Goal: Task Accomplishment & Management: Use online tool/utility

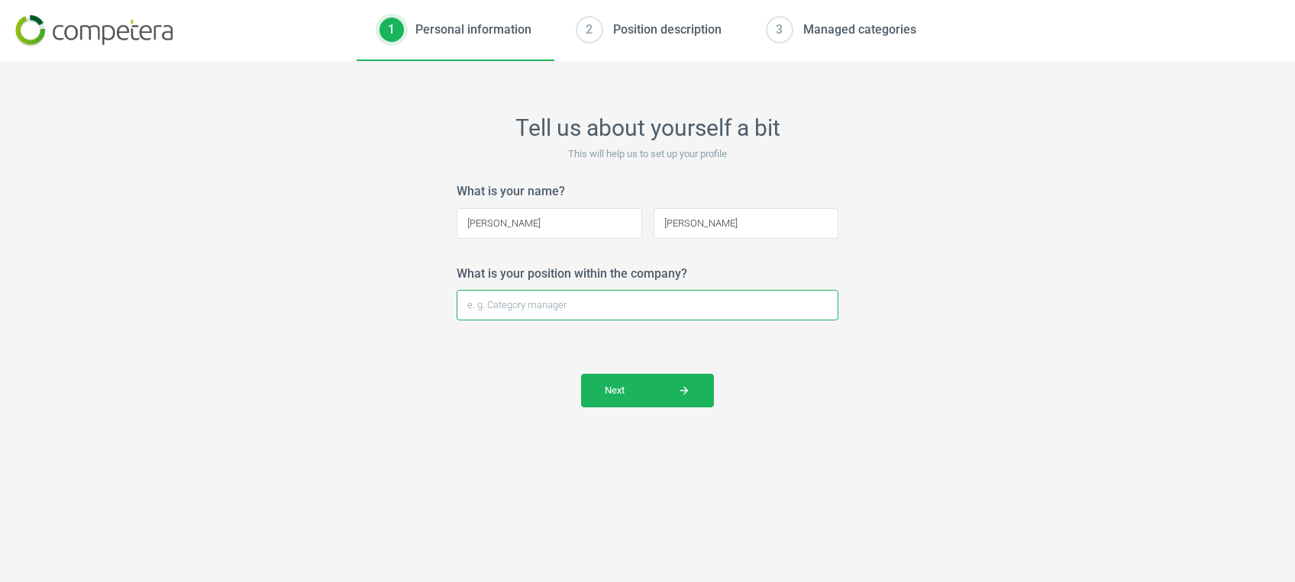
click at [577, 305] on input "What is your position within the company?" at bounding box center [648, 305] width 382 height 31
type input "Personal Assistant"
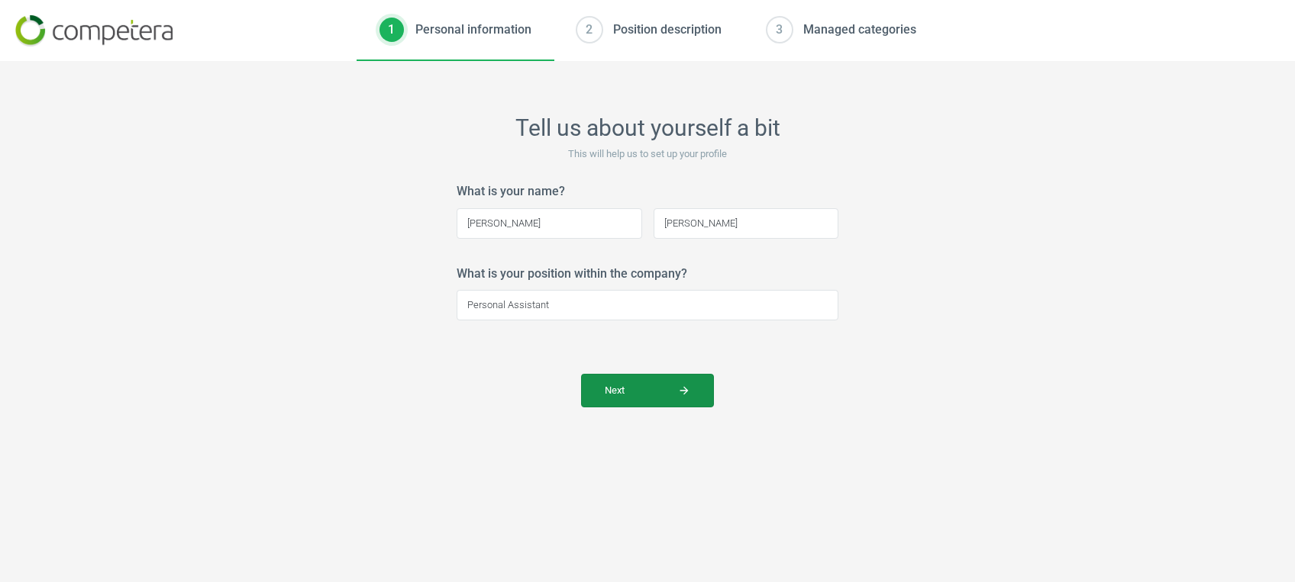
click at [645, 378] on button "Next arrow_forward" at bounding box center [647, 391] width 133 height 34
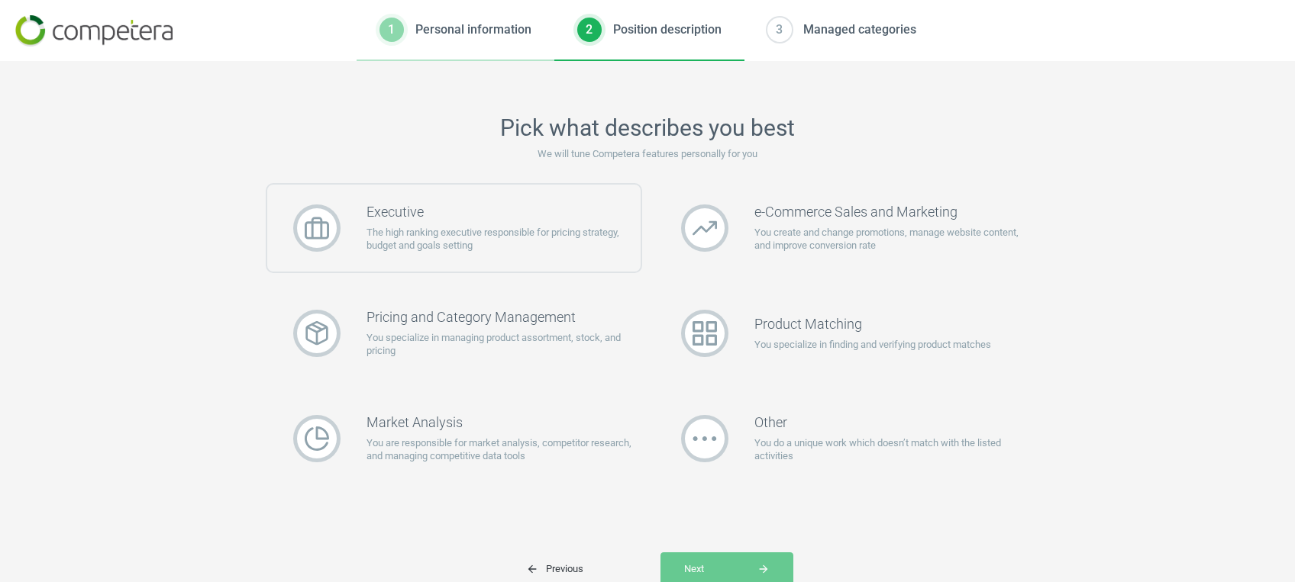
scroll to position [57, 0]
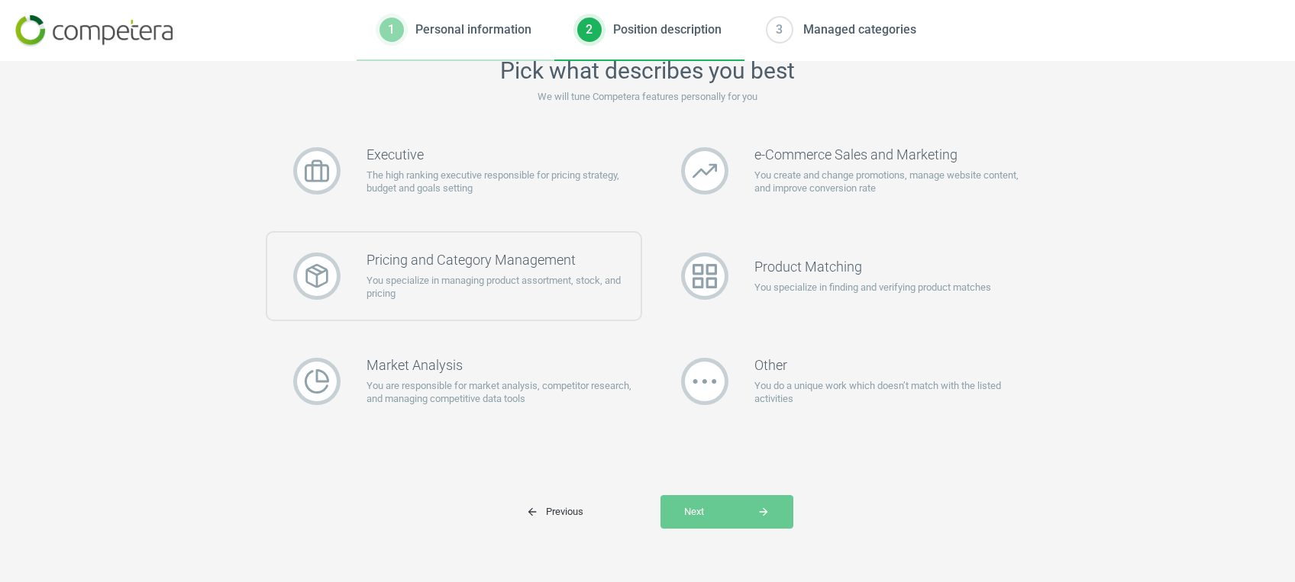
click at [455, 287] on p "You specialize in managing product assortment, stock, and pricing" at bounding box center [503, 287] width 274 height 27
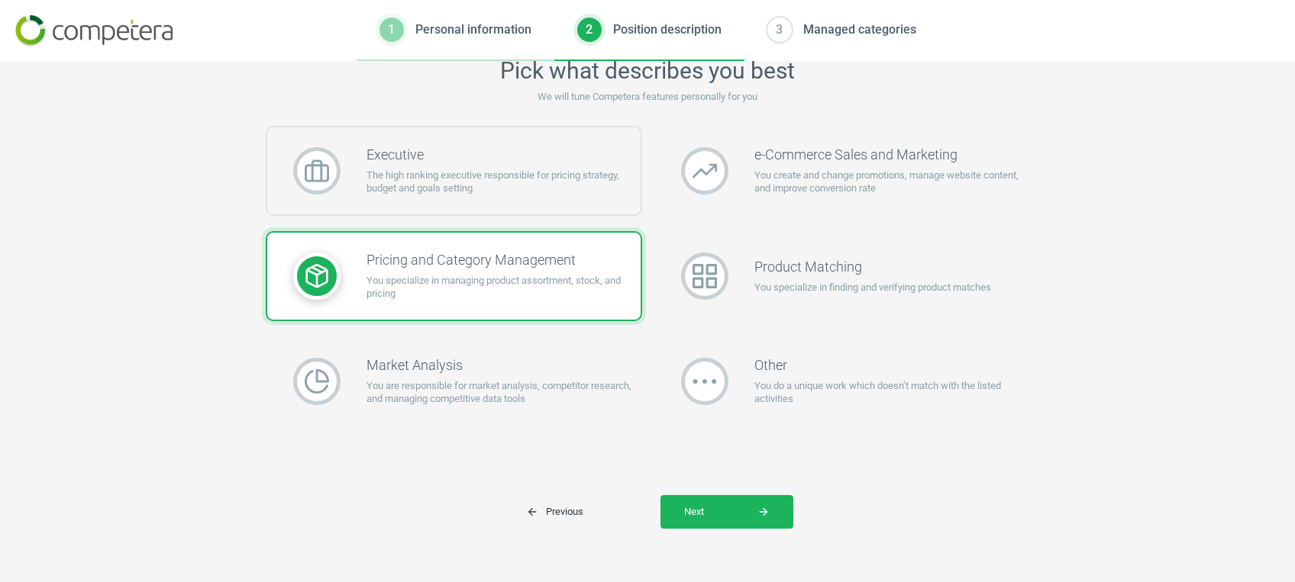
click at [468, 190] on p "The high ranking executive responsible for pricing strategy, budget and goals s…" at bounding box center [503, 182] width 274 height 27
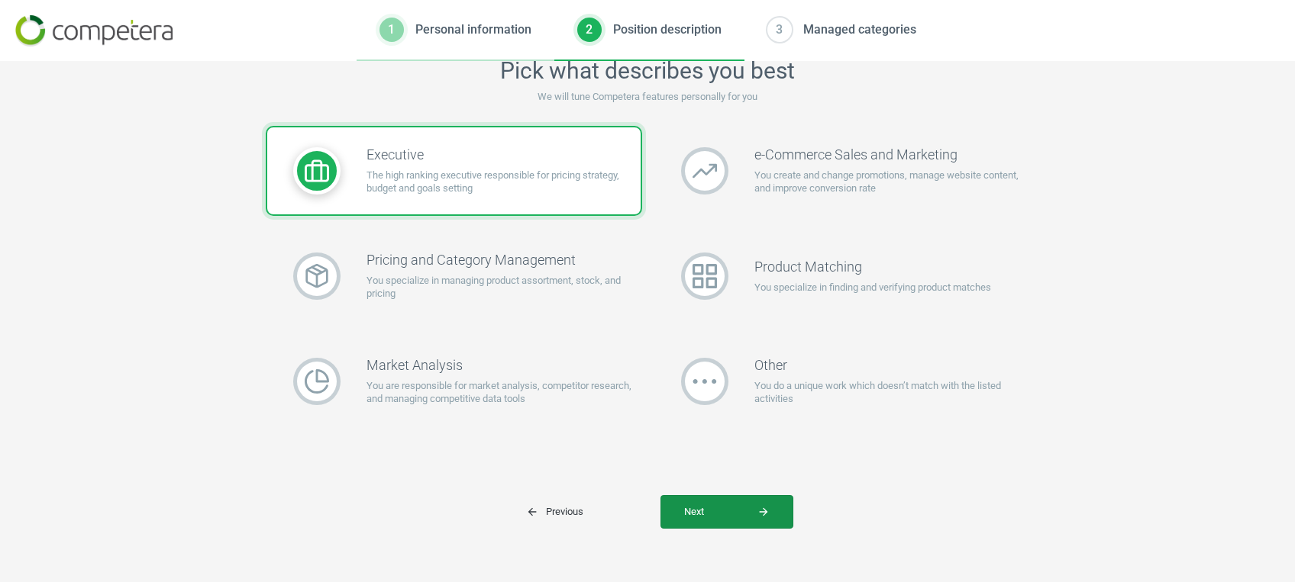
click at [692, 501] on button "Next arrow_forward" at bounding box center [726, 512] width 133 height 34
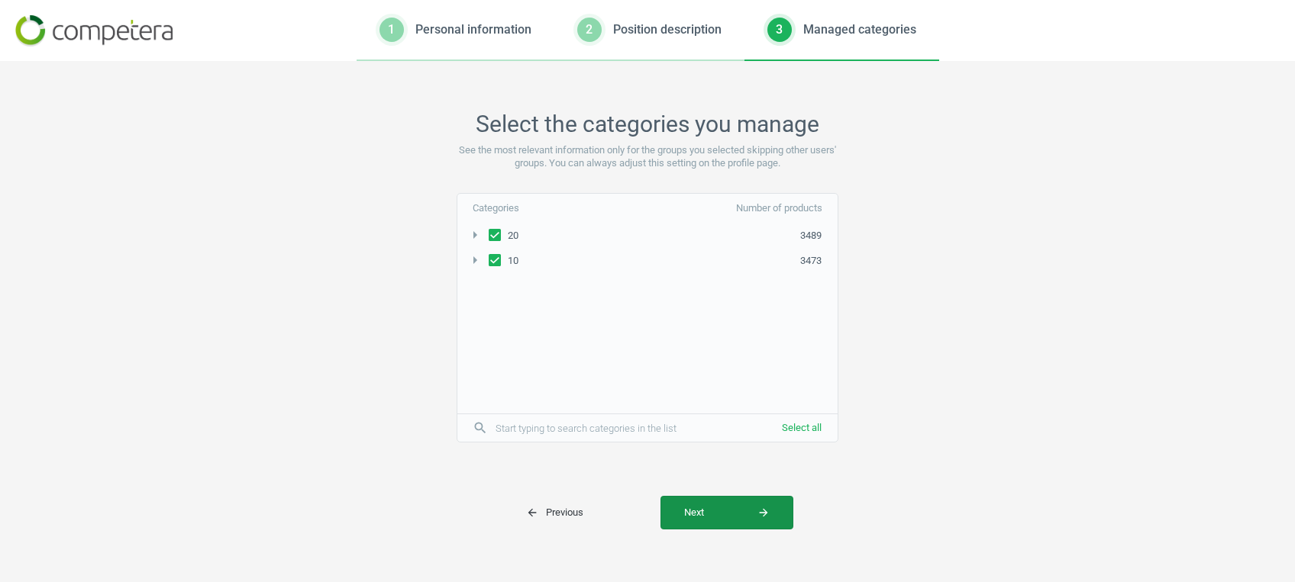
click at [692, 508] on span "Next arrow_forward" at bounding box center [727, 513] width 86 height 14
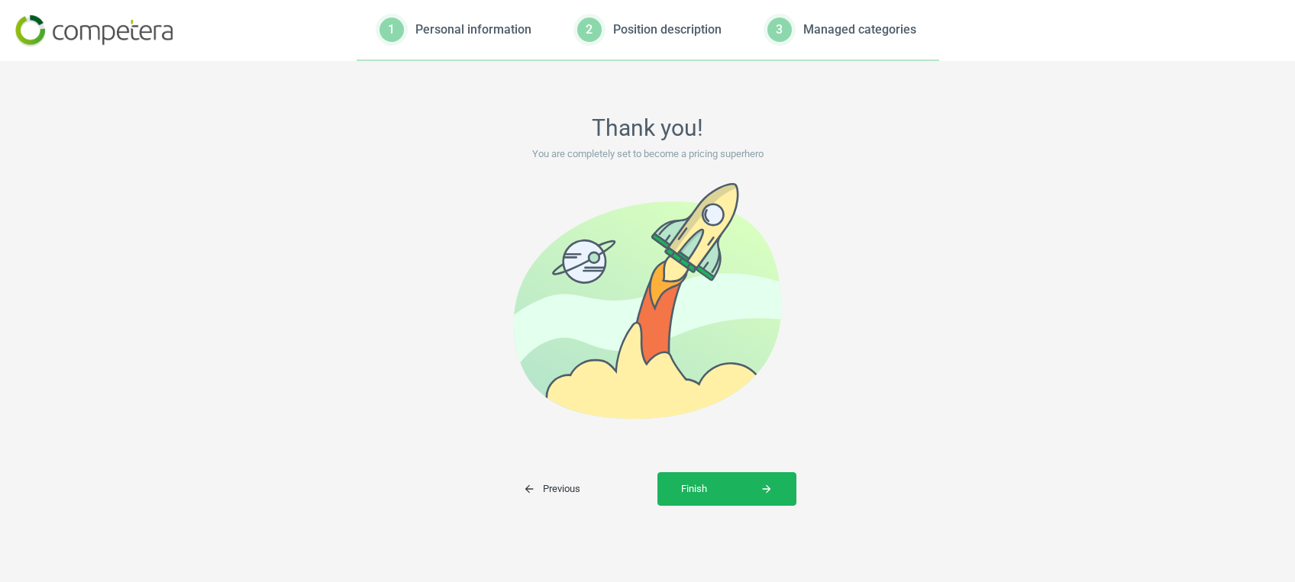
scroll to position [0, 0]
click at [695, 483] on span "Finish arrow_forward" at bounding box center [727, 489] width 92 height 14
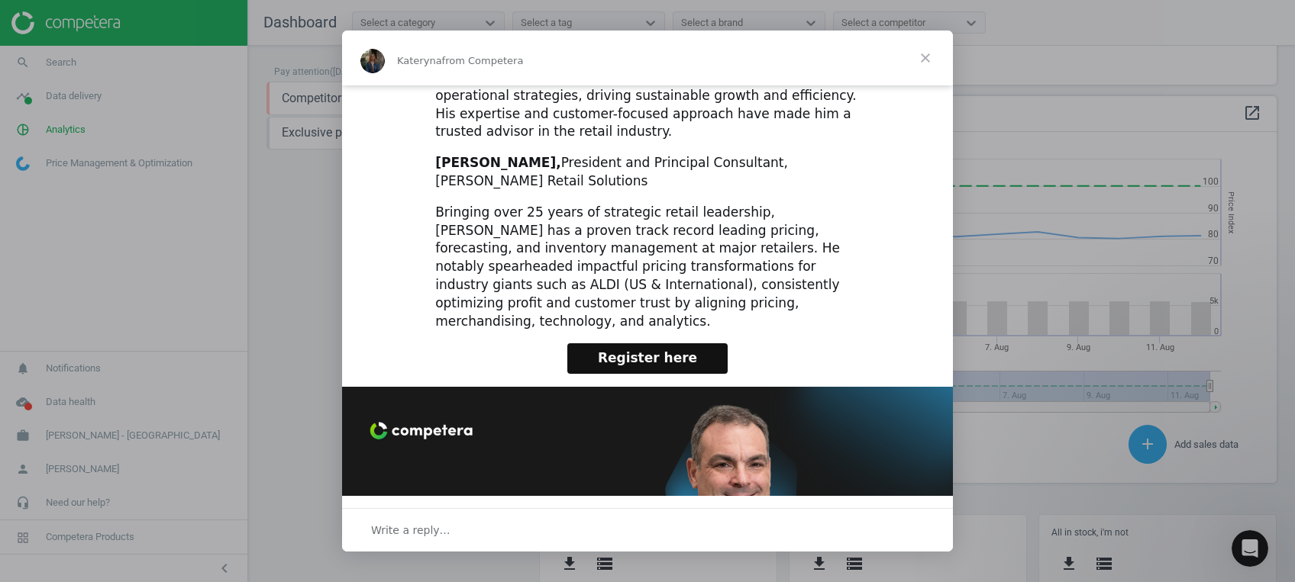
scroll to position [1089, 0]
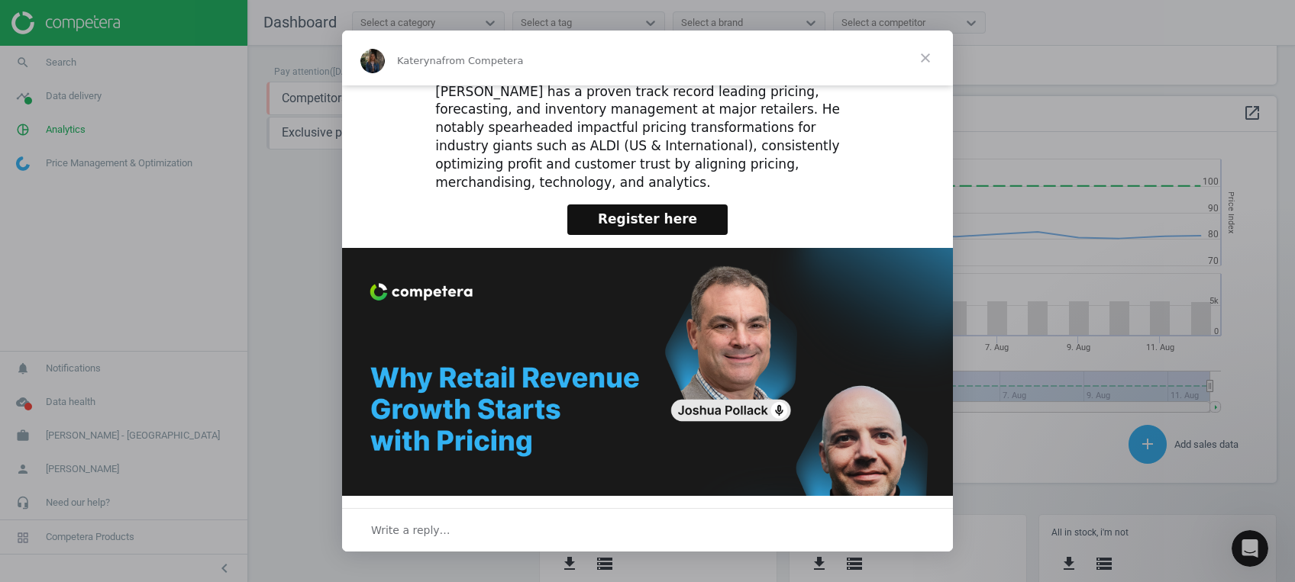
click at [924, 55] on span "Close" at bounding box center [925, 58] width 55 height 55
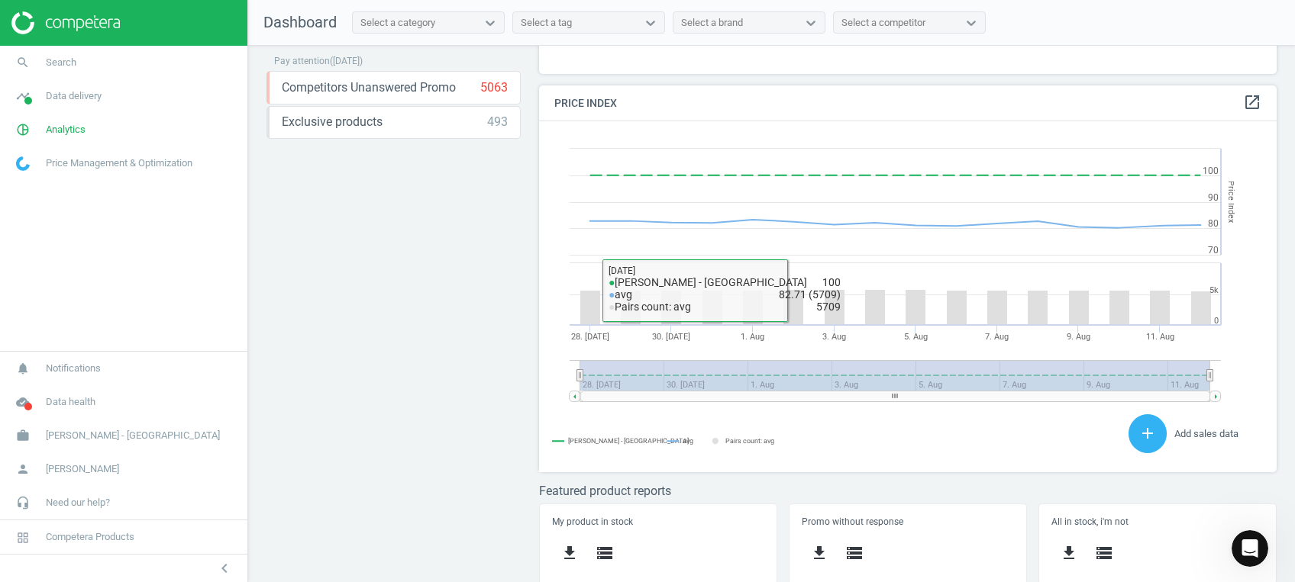
scroll to position [298, 0]
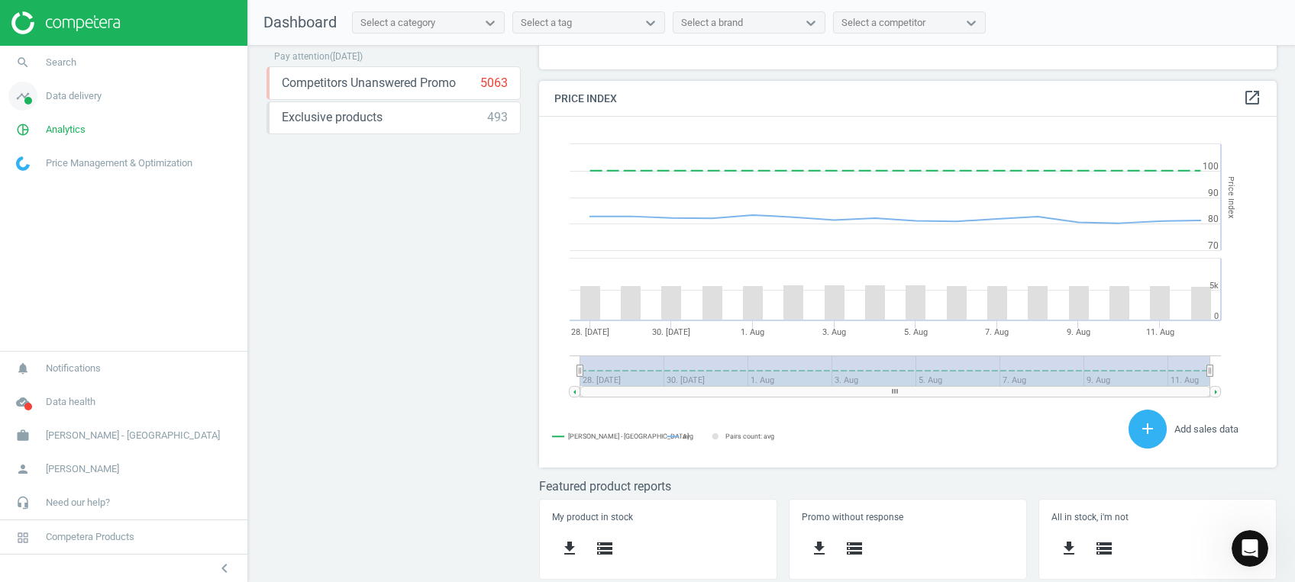
click at [65, 95] on span "Data delivery" at bounding box center [74, 96] width 56 height 14
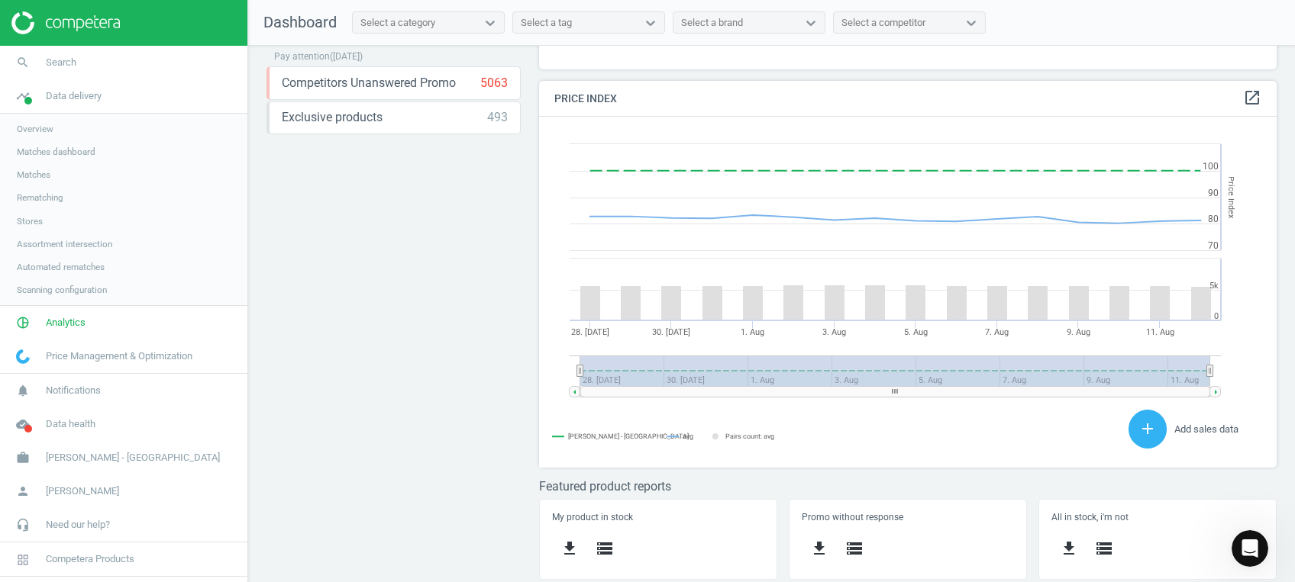
click at [26, 131] on span "Overview" at bounding box center [35, 129] width 37 height 12
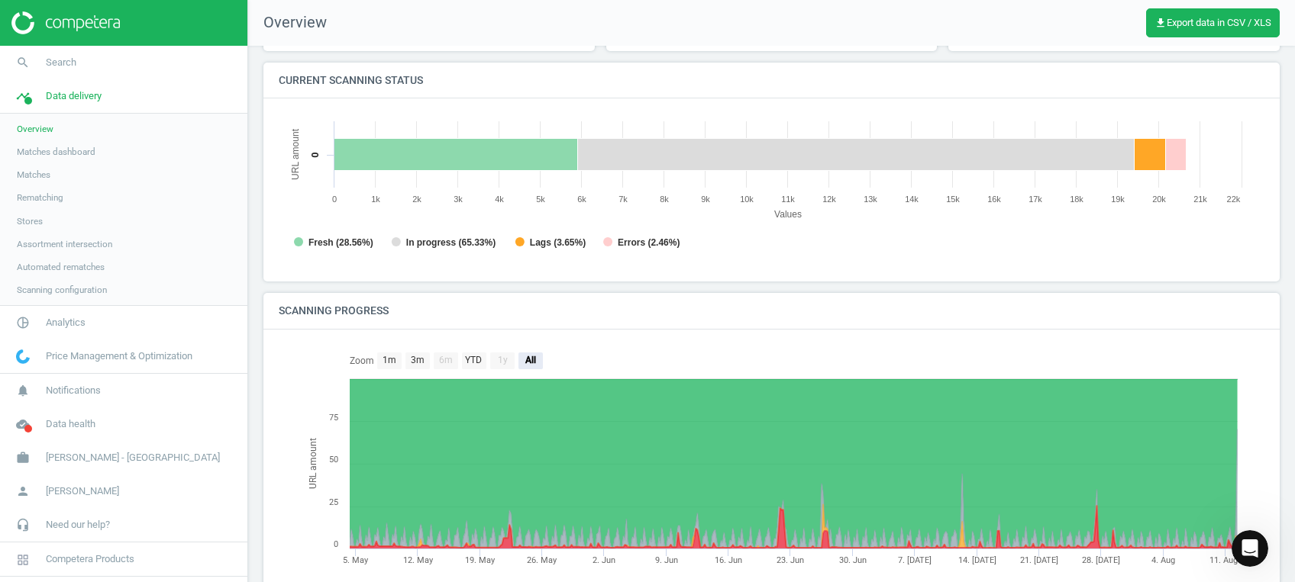
scroll to position [244, 0]
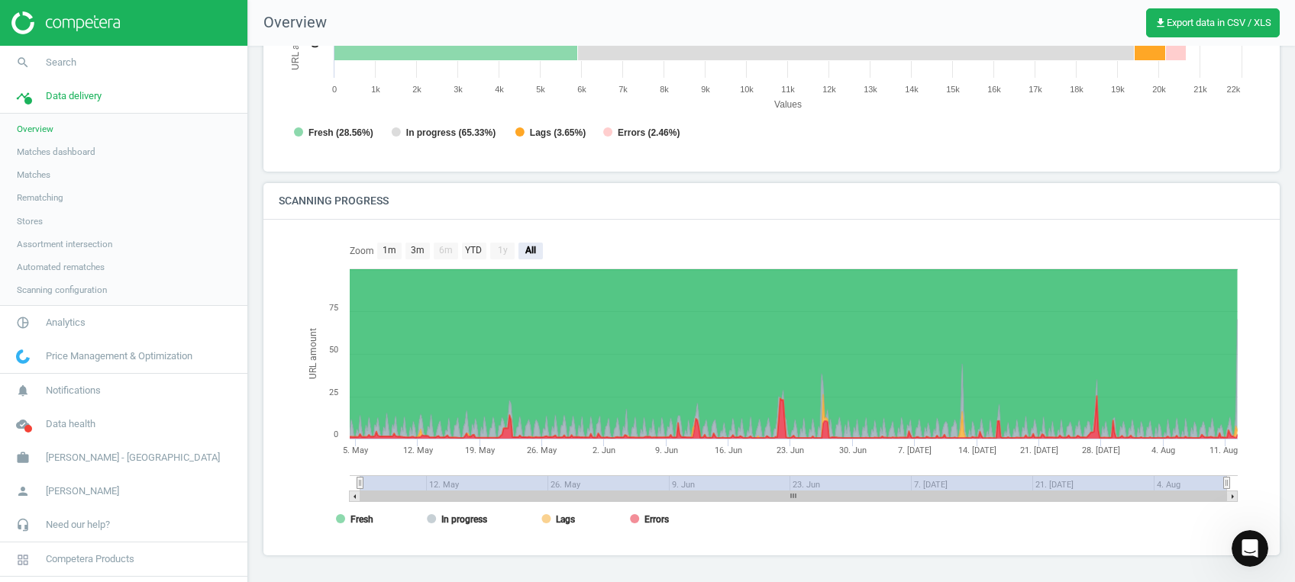
click at [49, 173] on span "Matches" at bounding box center [34, 175] width 34 height 12
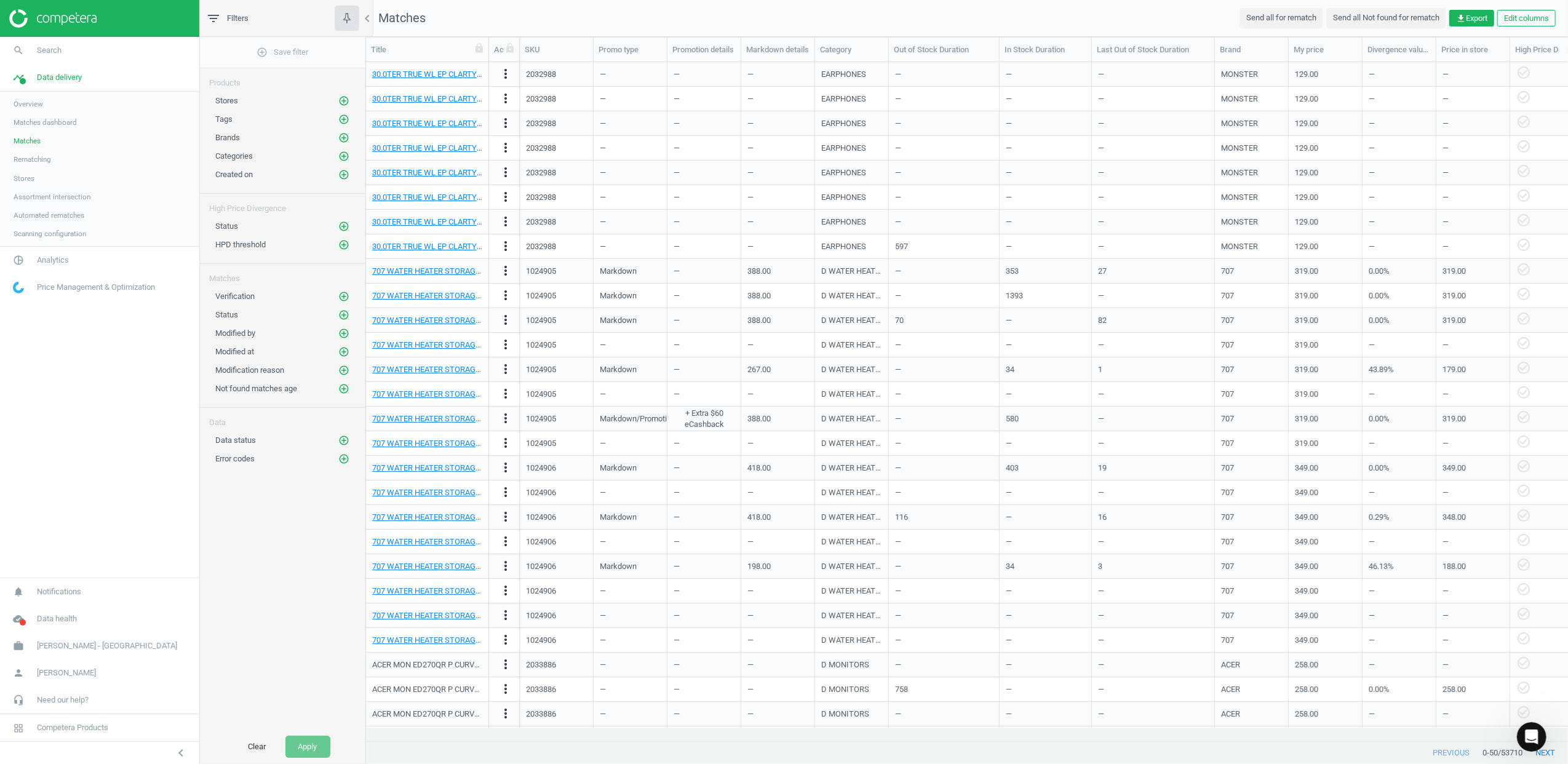
click at [26, 178] on span "Stores" at bounding box center [24, 178] width 21 height 10
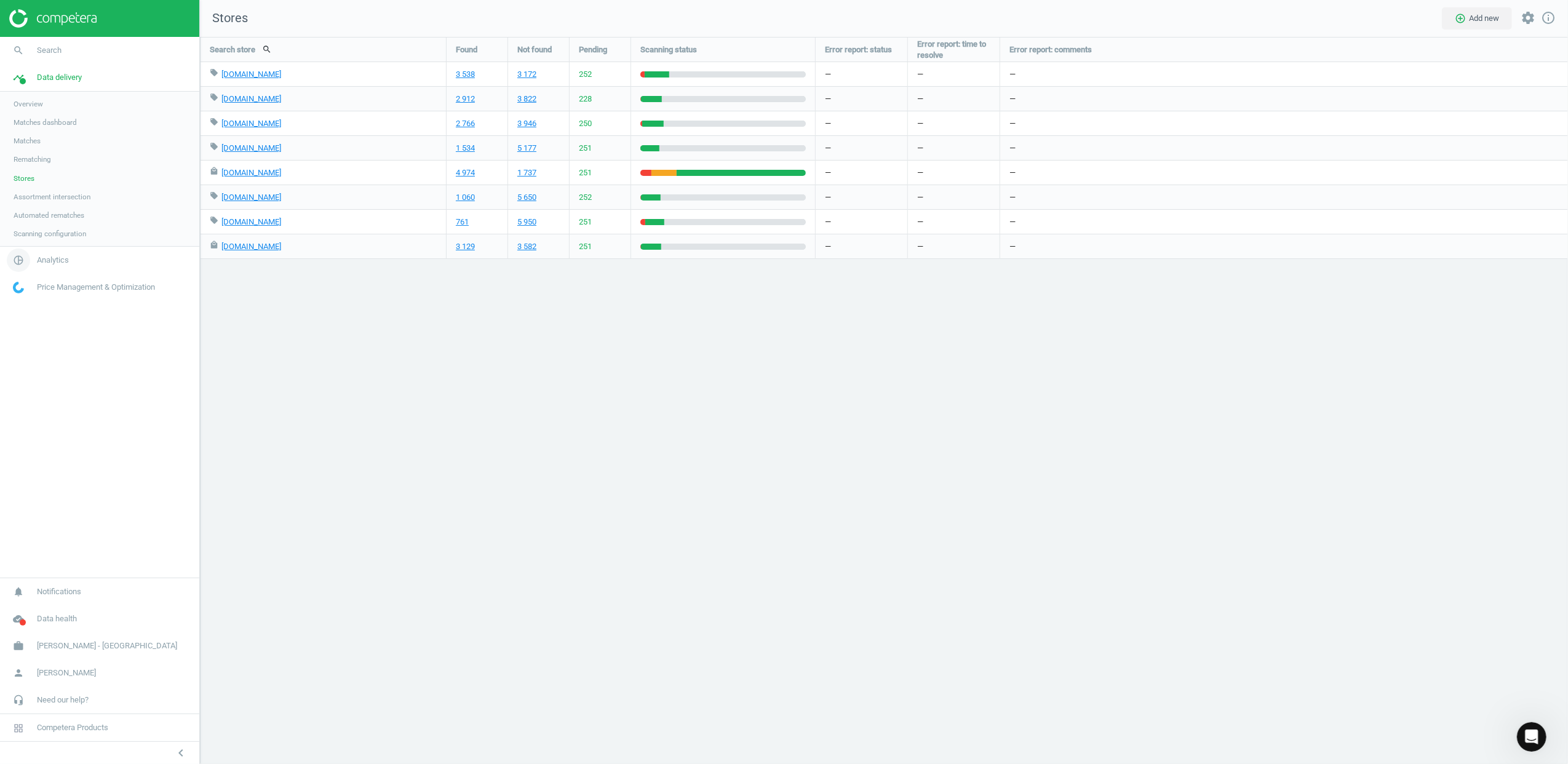
click at [64, 260] on span "Analytics" at bounding box center [53, 260] width 32 height 11
click at [35, 152] on span "Products" at bounding box center [28, 149] width 29 height 10
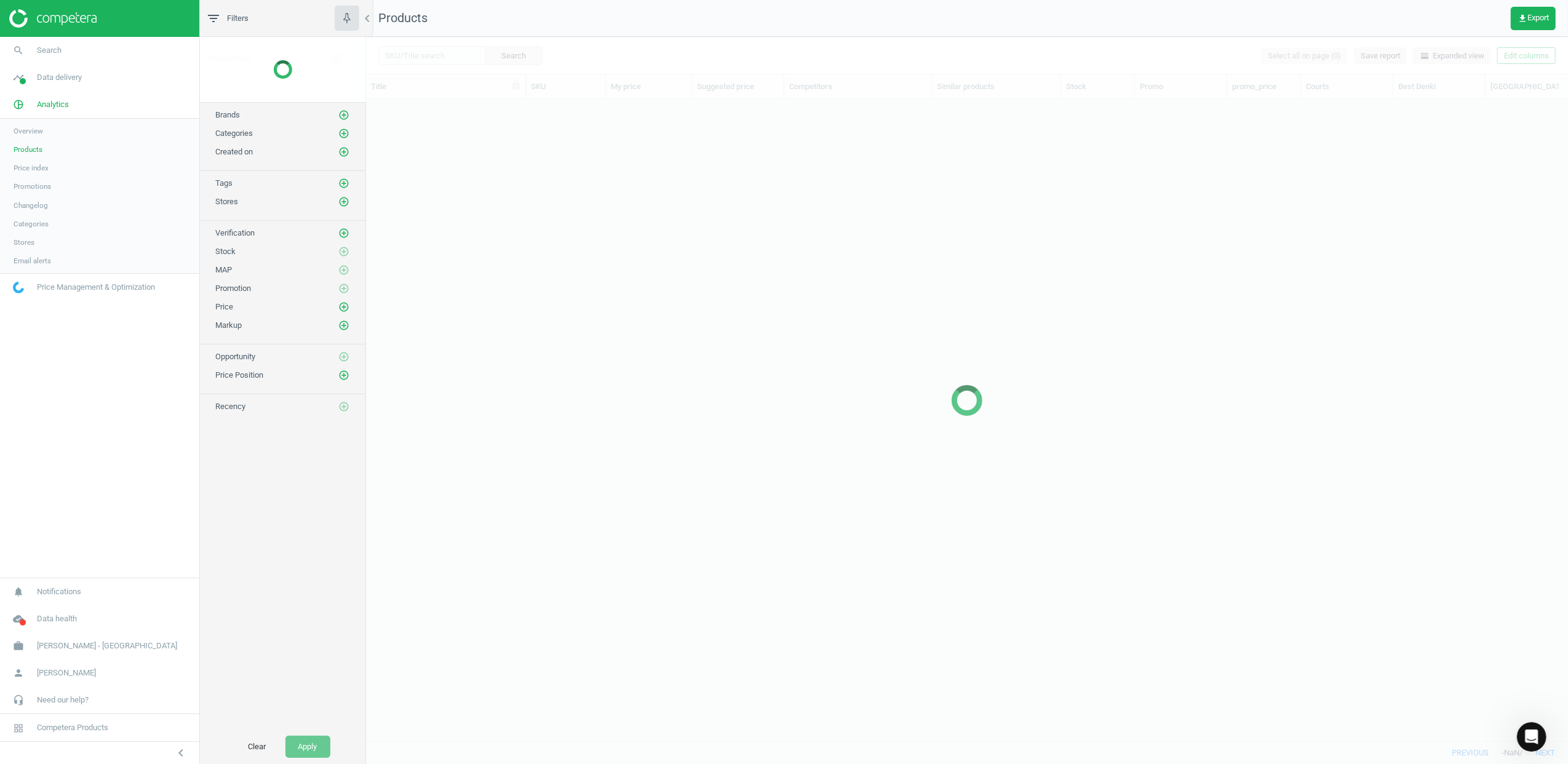
scroll to position [617, 1189]
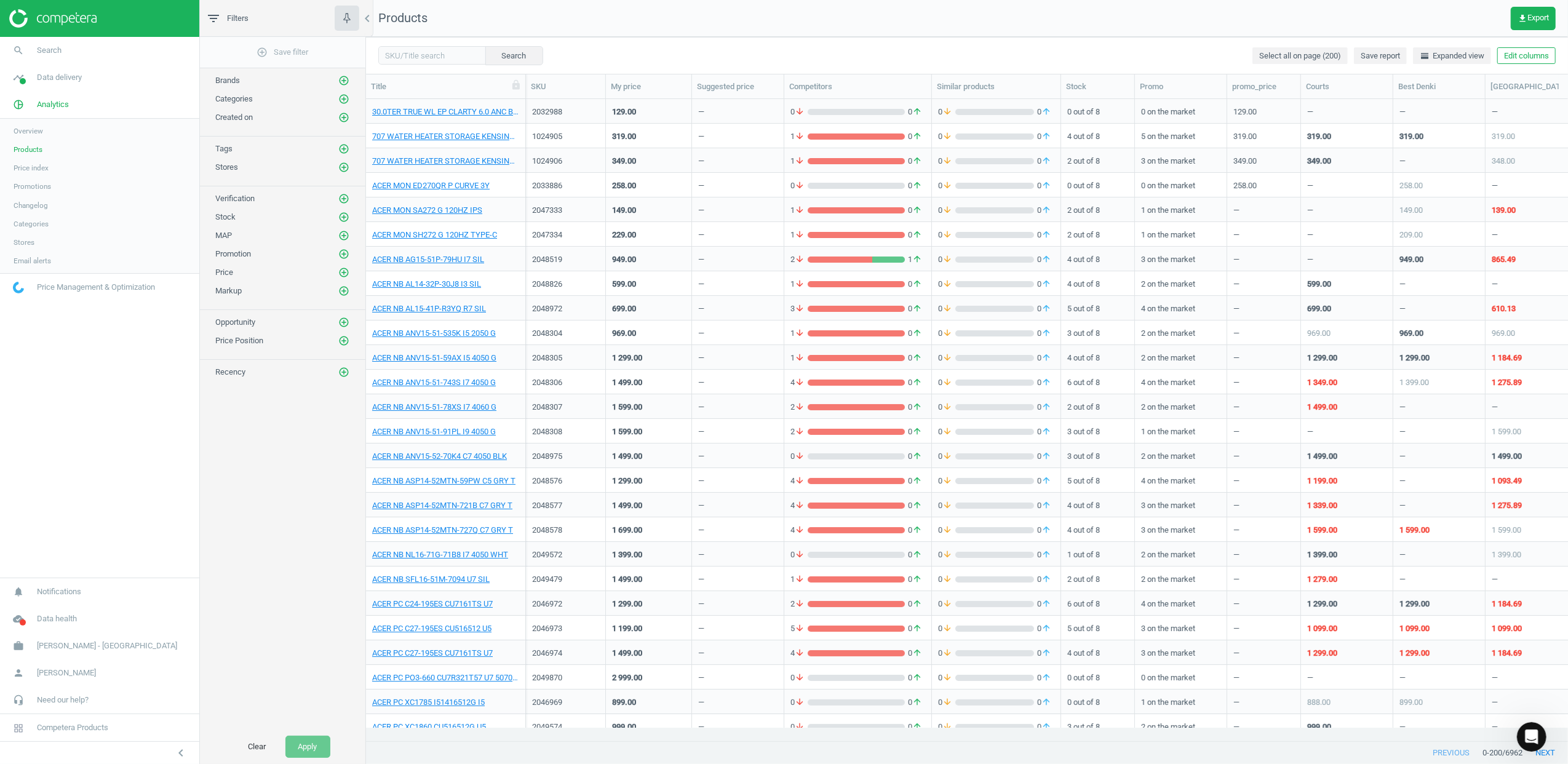
click at [20, 243] on span "Stores" at bounding box center [24, 243] width 21 height 10
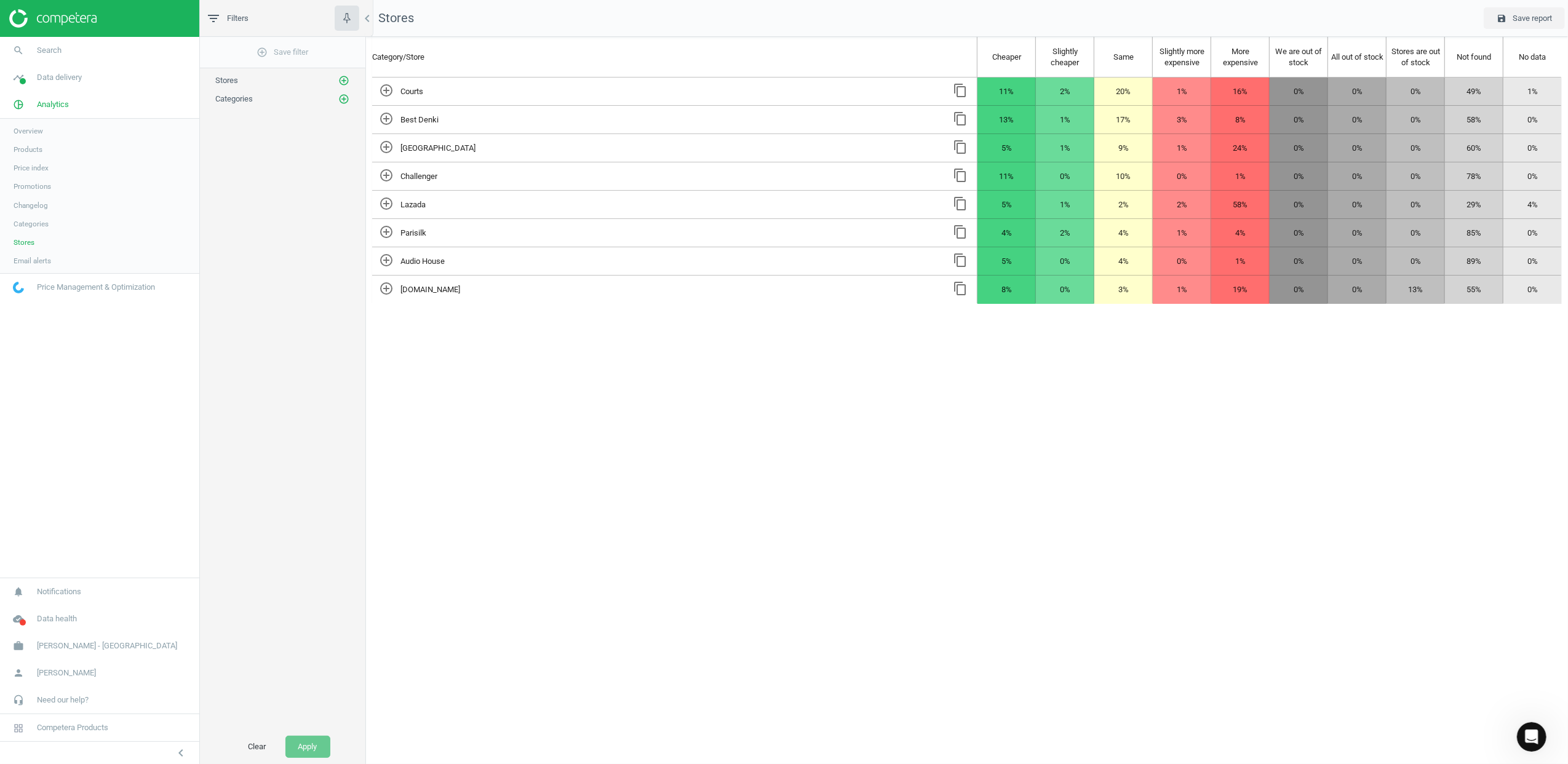
click at [35, 148] on span "Products" at bounding box center [28, 149] width 29 height 10
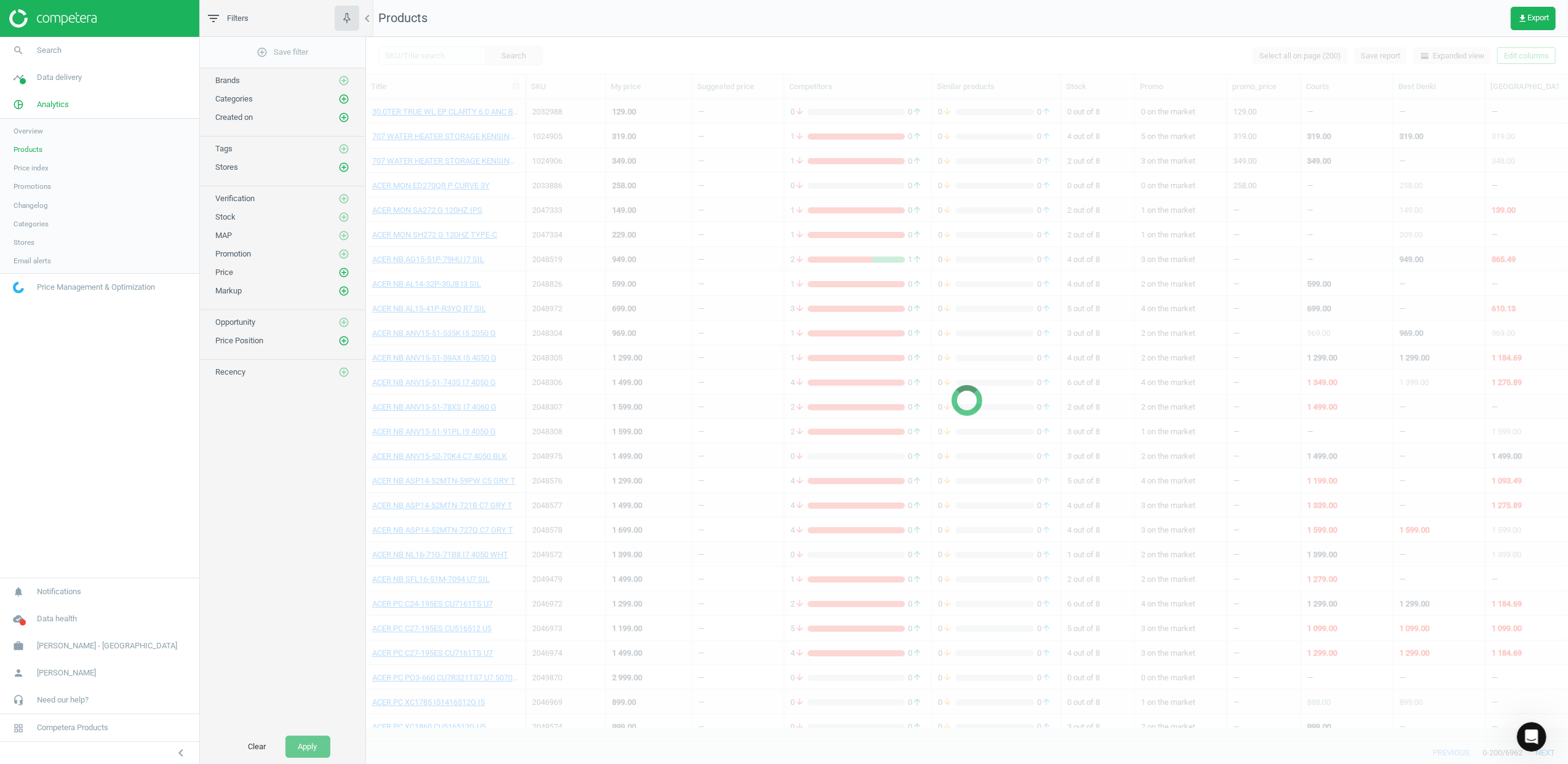
scroll to position [617, 1189]
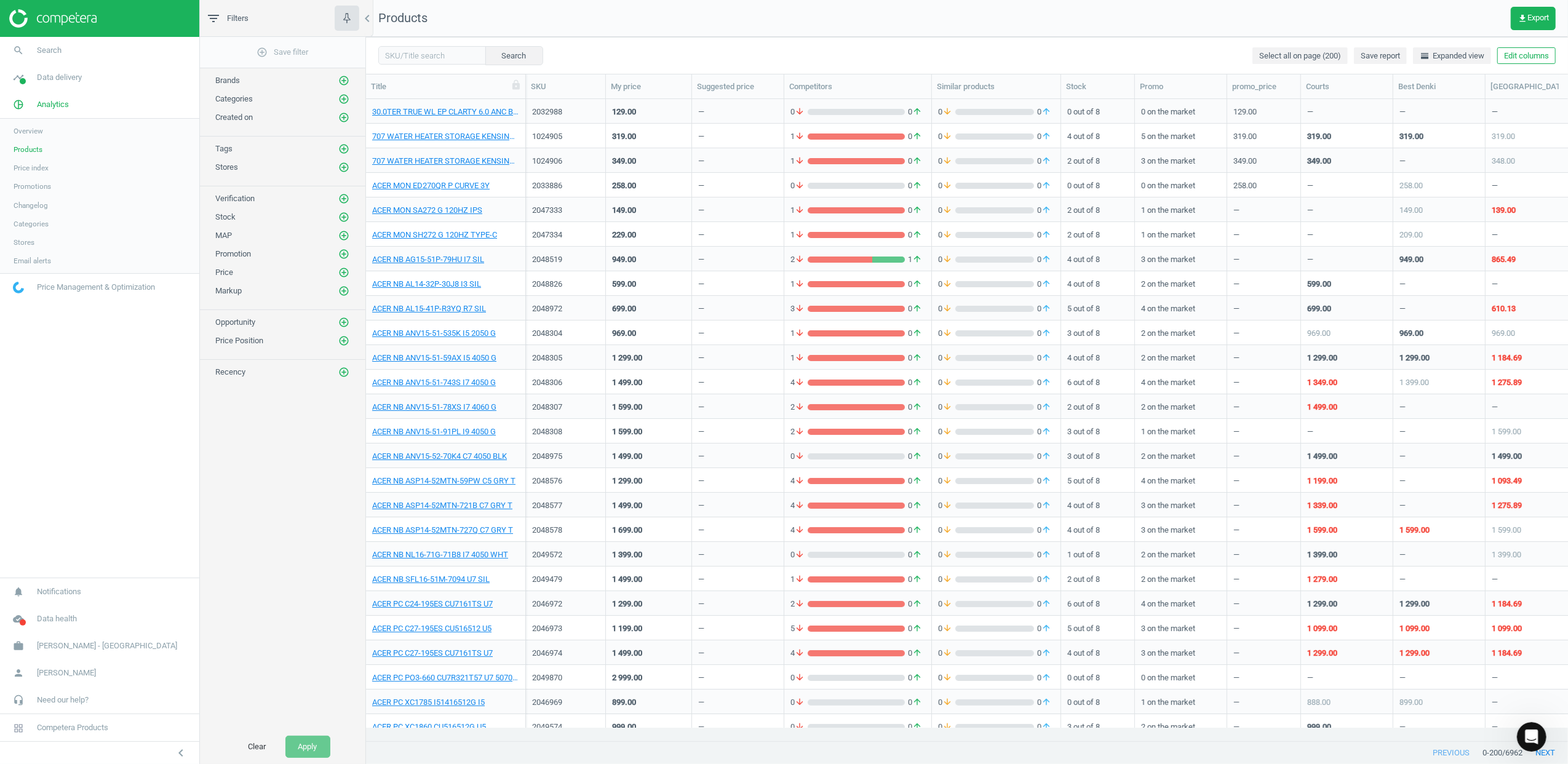
click at [38, 166] on span "Price index" at bounding box center [31, 168] width 35 height 10
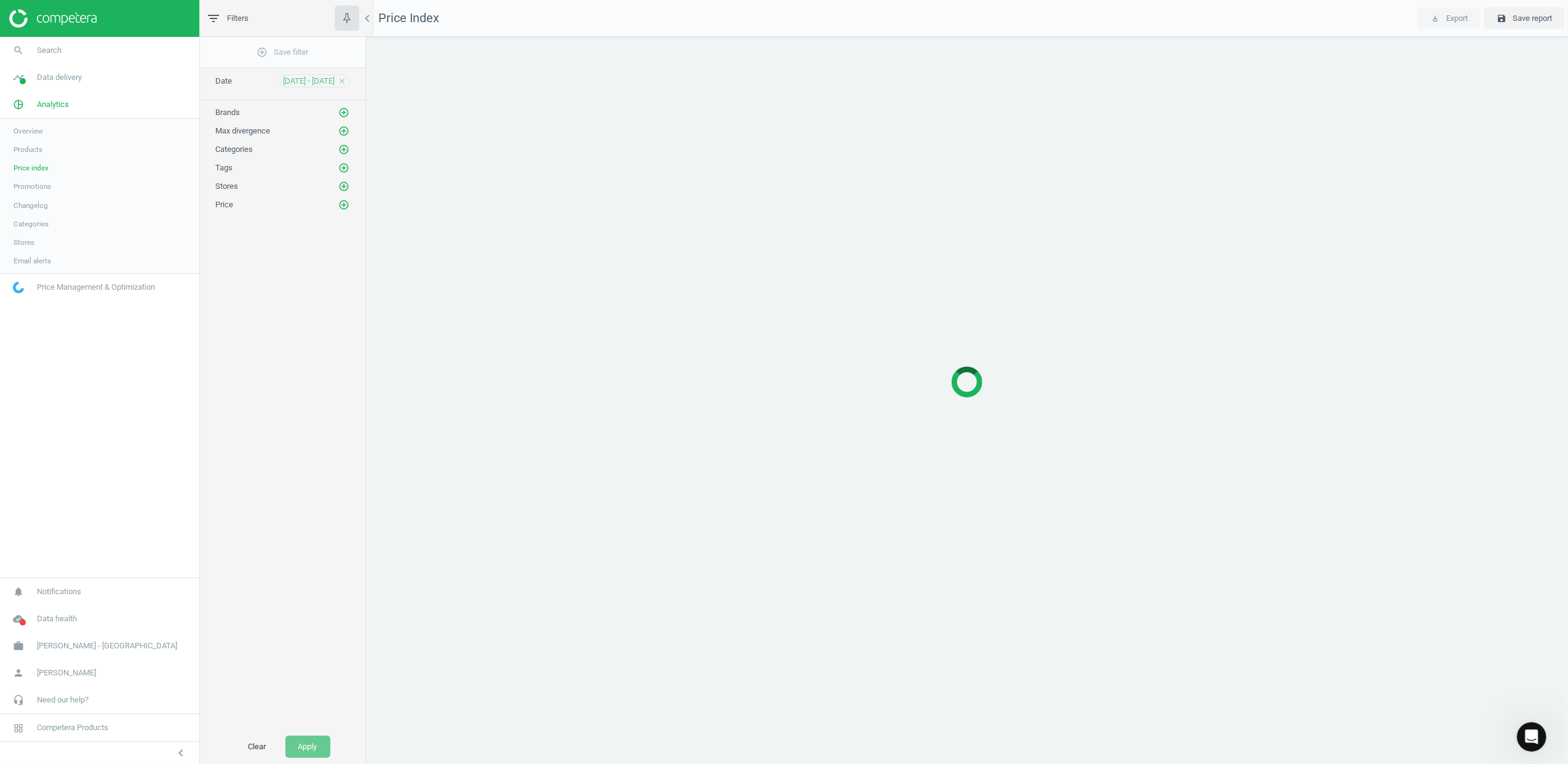
click at [35, 129] on span "Overview" at bounding box center [28, 131] width 30 height 10
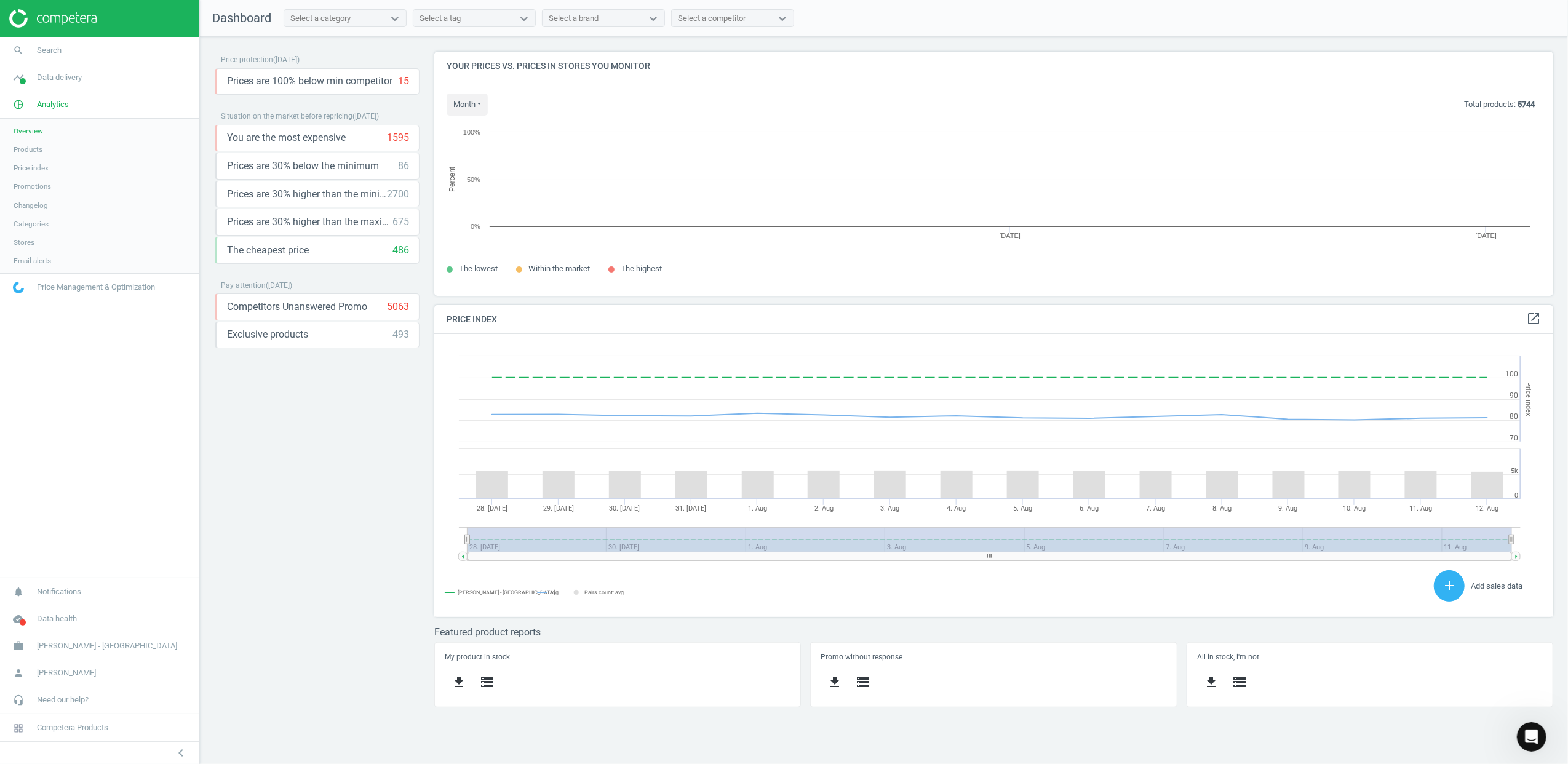
scroll to position [308, 1145]
click at [21, 149] on span "Products" at bounding box center [28, 149] width 29 height 10
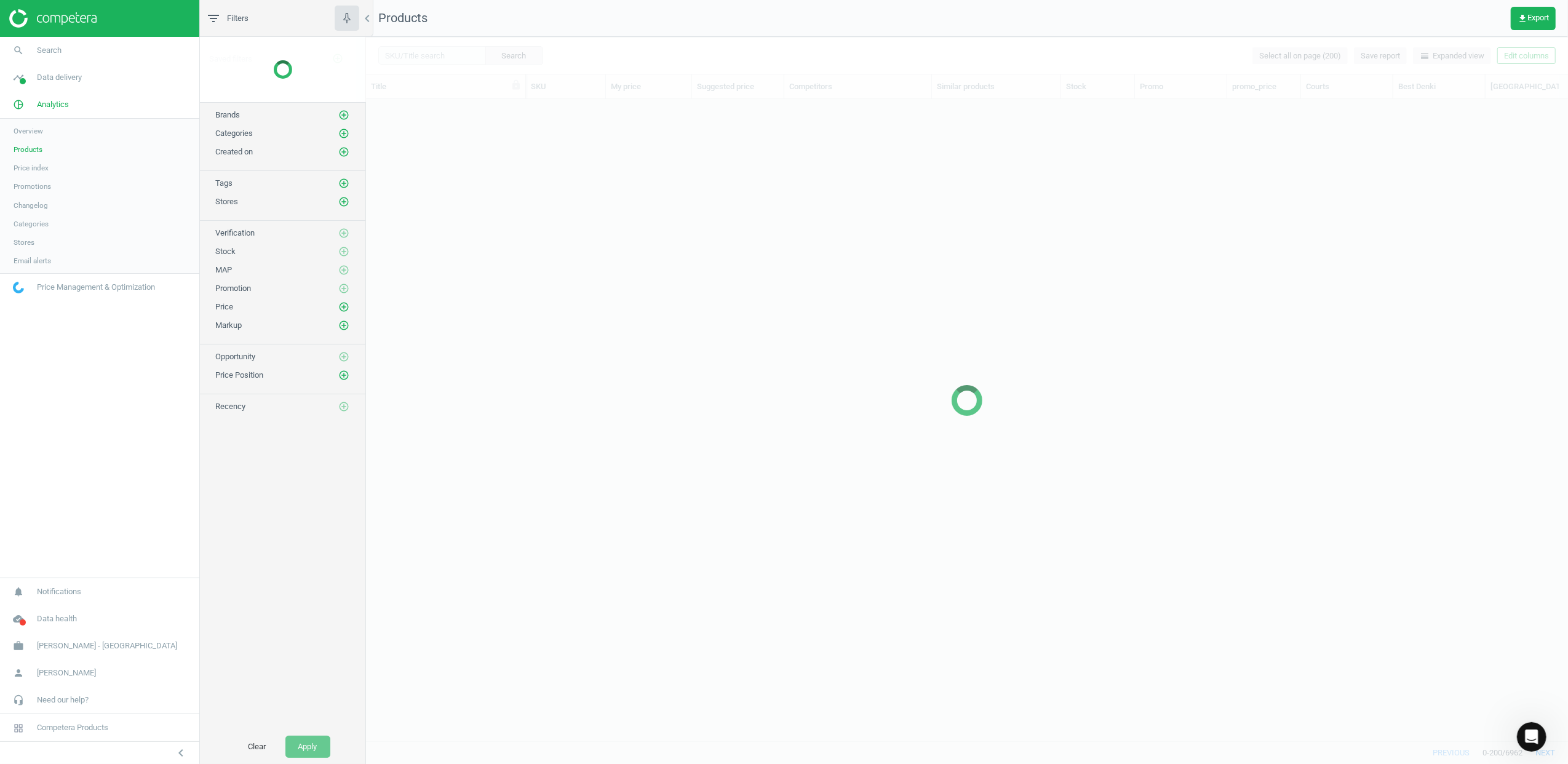
scroll to position [617, 1189]
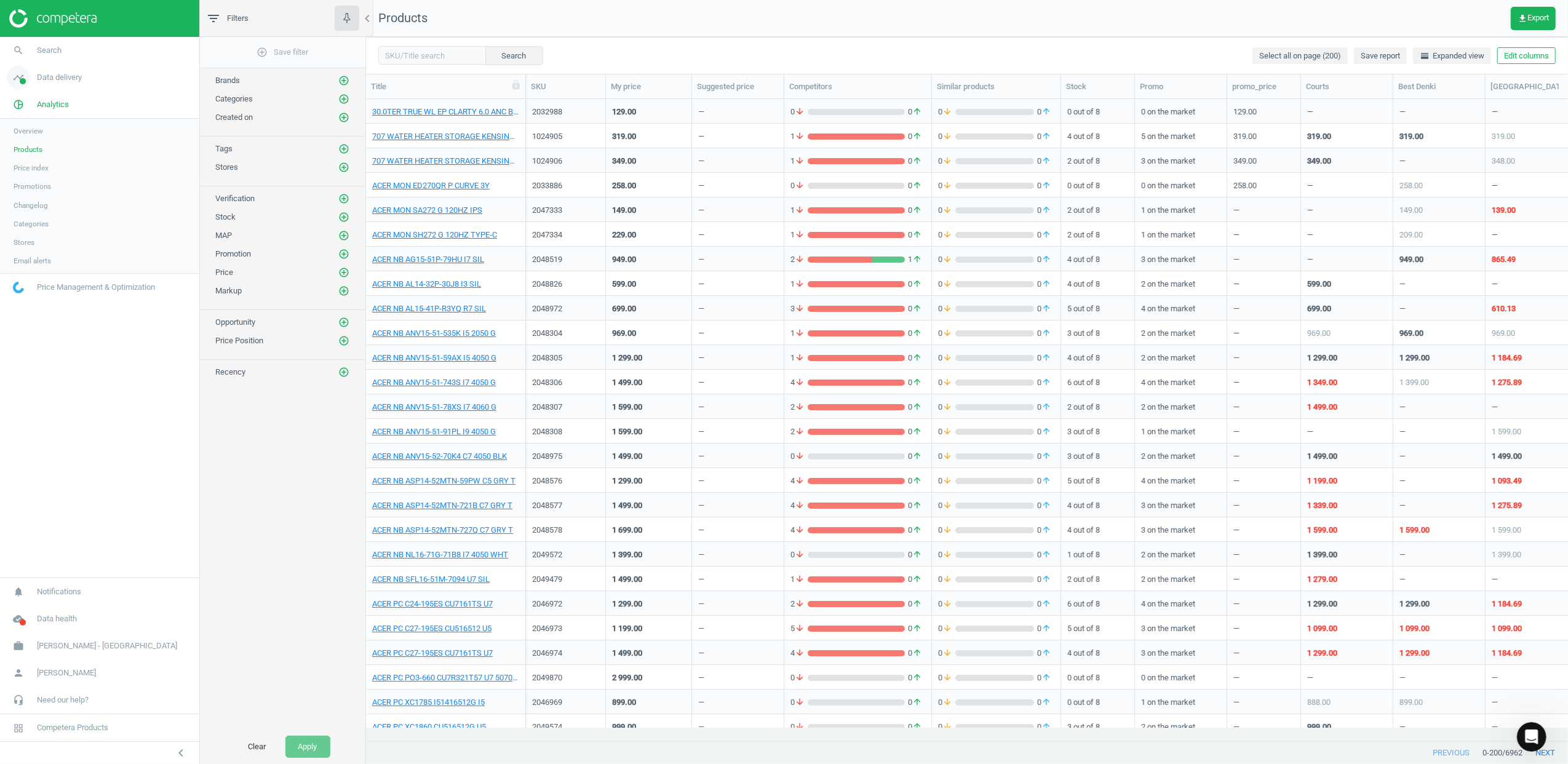
click at [39, 77] on span "Data delivery" at bounding box center [60, 77] width 45 height 11
click at [32, 136] on span "Matches" at bounding box center [27, 141] width 27 height 10
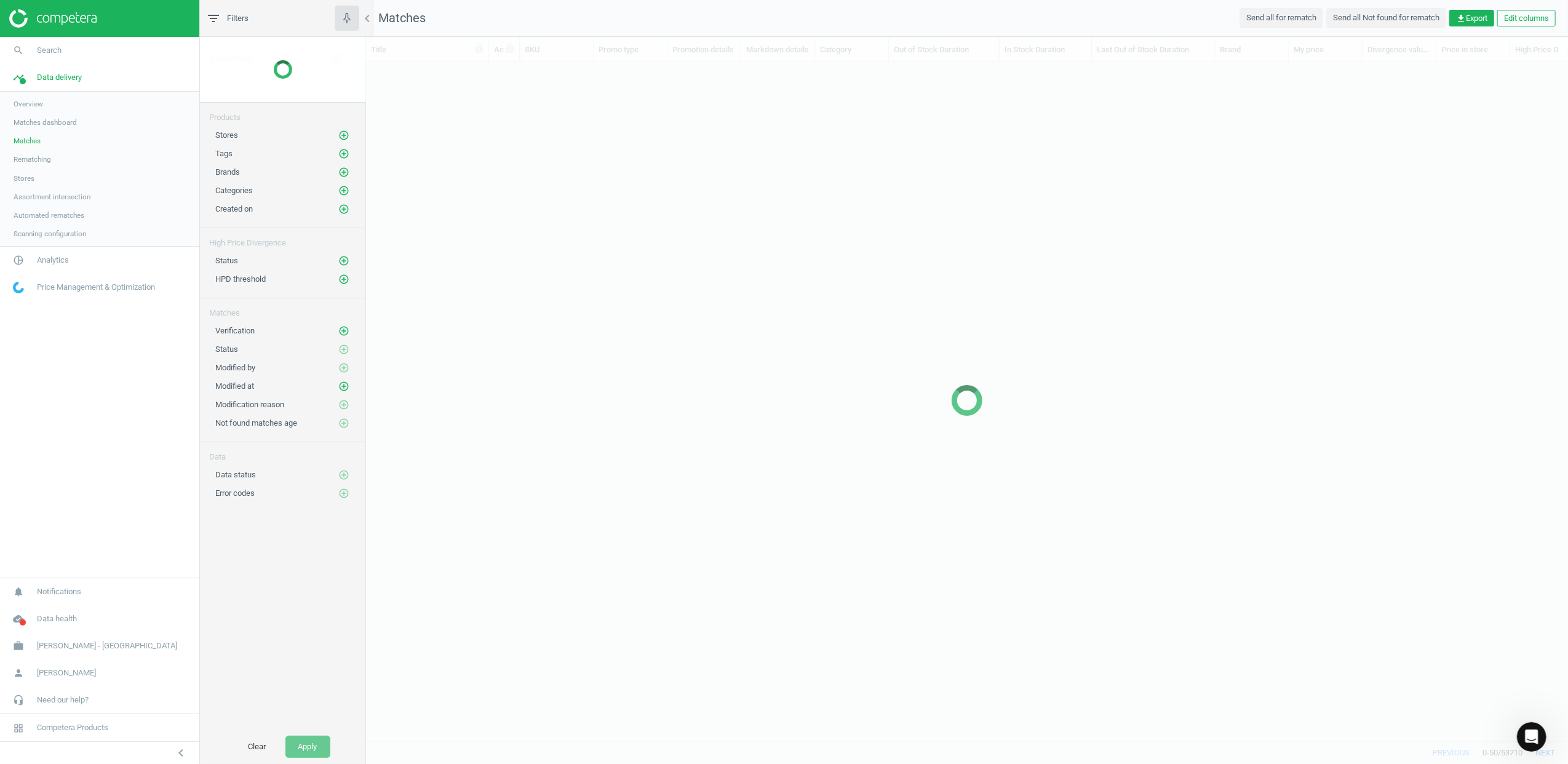
scroll to position [654, 1189]
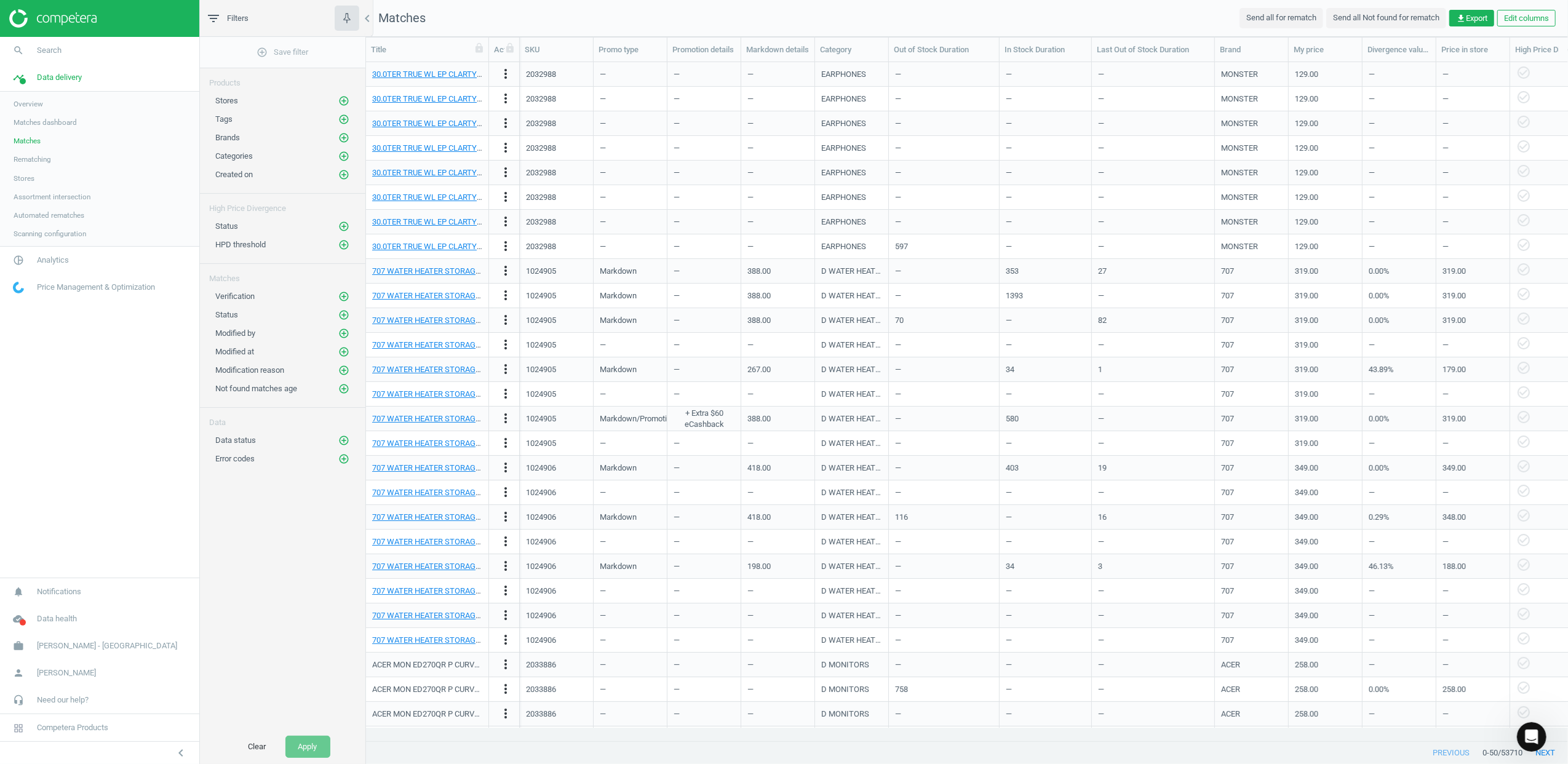
click at [64, 119] on span "Matches dashboard" at bounding box center [45, 122] width 64 height 10
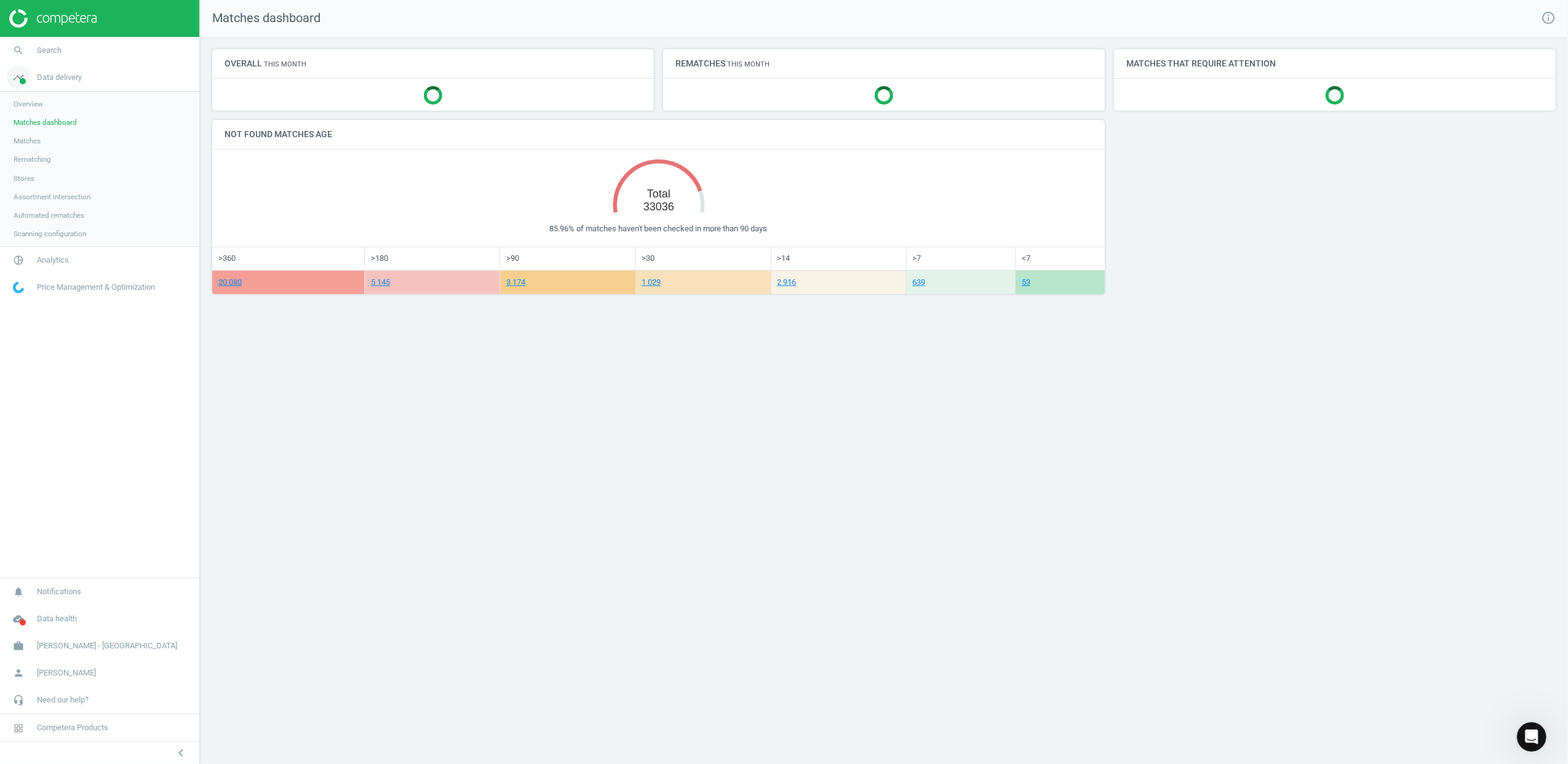
click at [61, 77] on span "Data delivery" at bounding box center [60, 77] width 45 height 11
click at [59, 103] on span "Analytics" at bounding box center [53, 105] width 32 height 11
click at [32, 139] on link "Overview" at bounding box center [99, 131] width 199 height 19
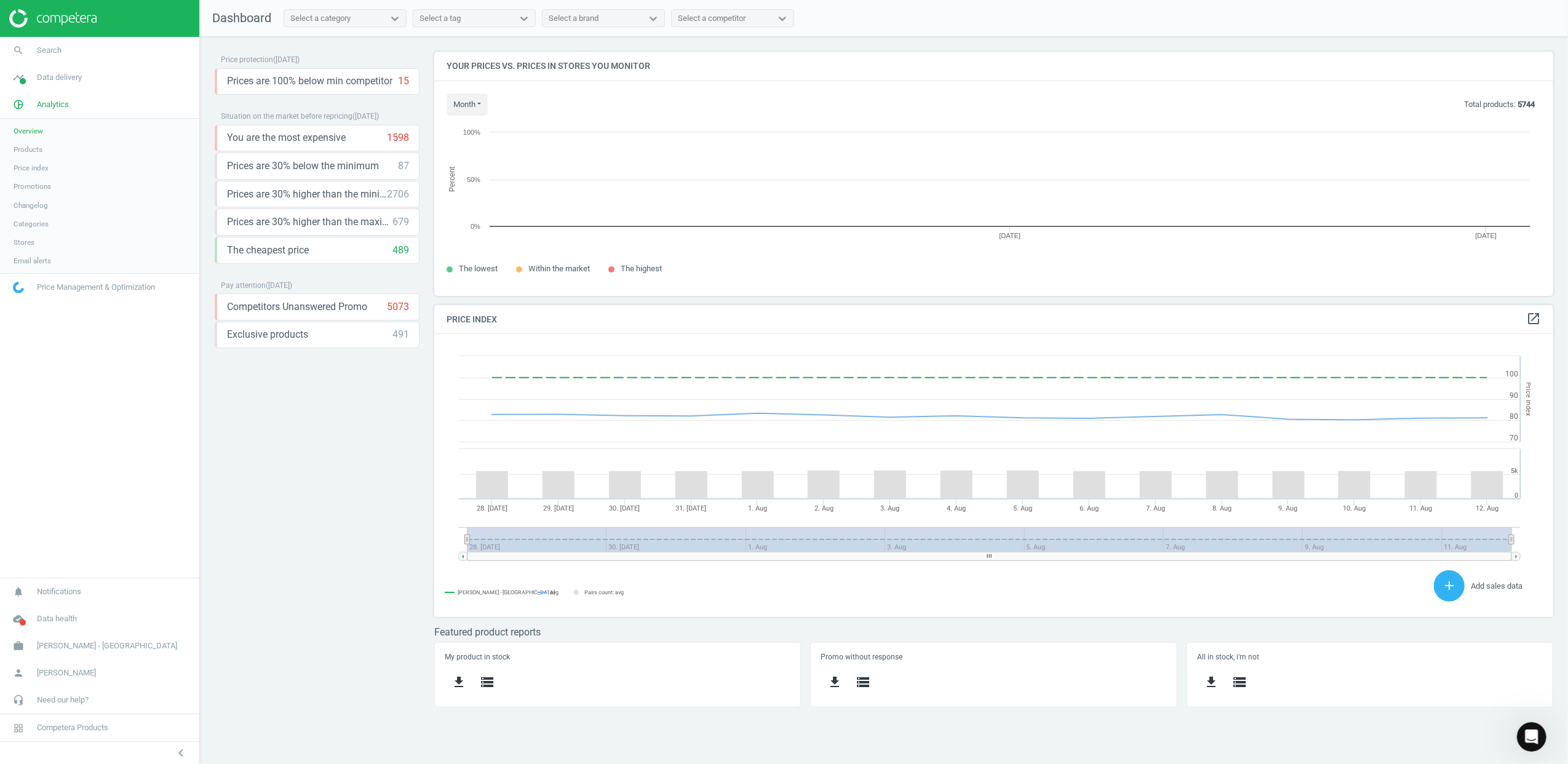
scroll to position [308, 1145]
click at [37, 152] on span "Products" at bounding box center [28, 149] width 29 height 10
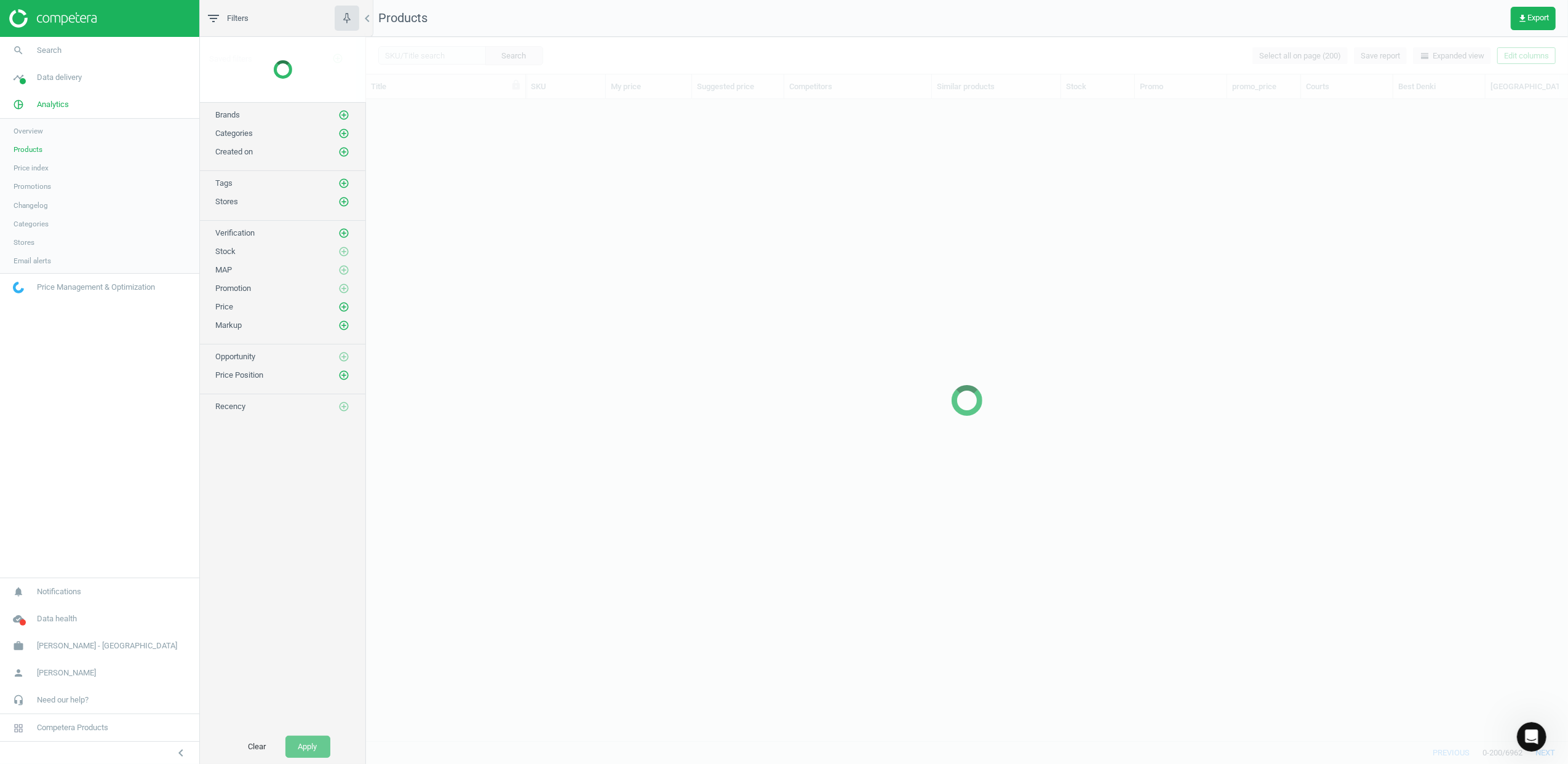
scroll to position [617, 1189]
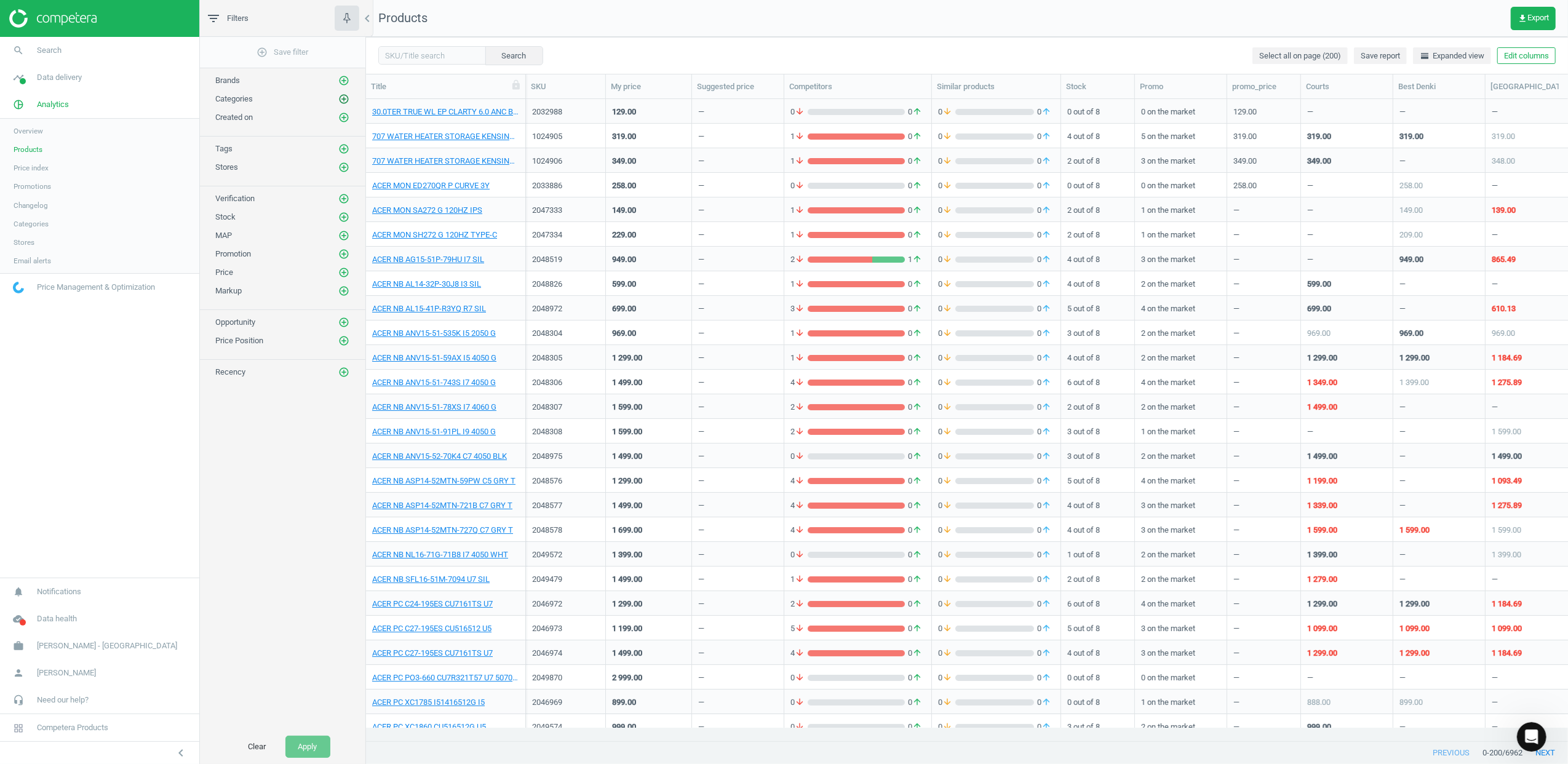
click at [342, 100] on icon "add_circle_outline" at bounding box center [344, 99] width 11 height 11
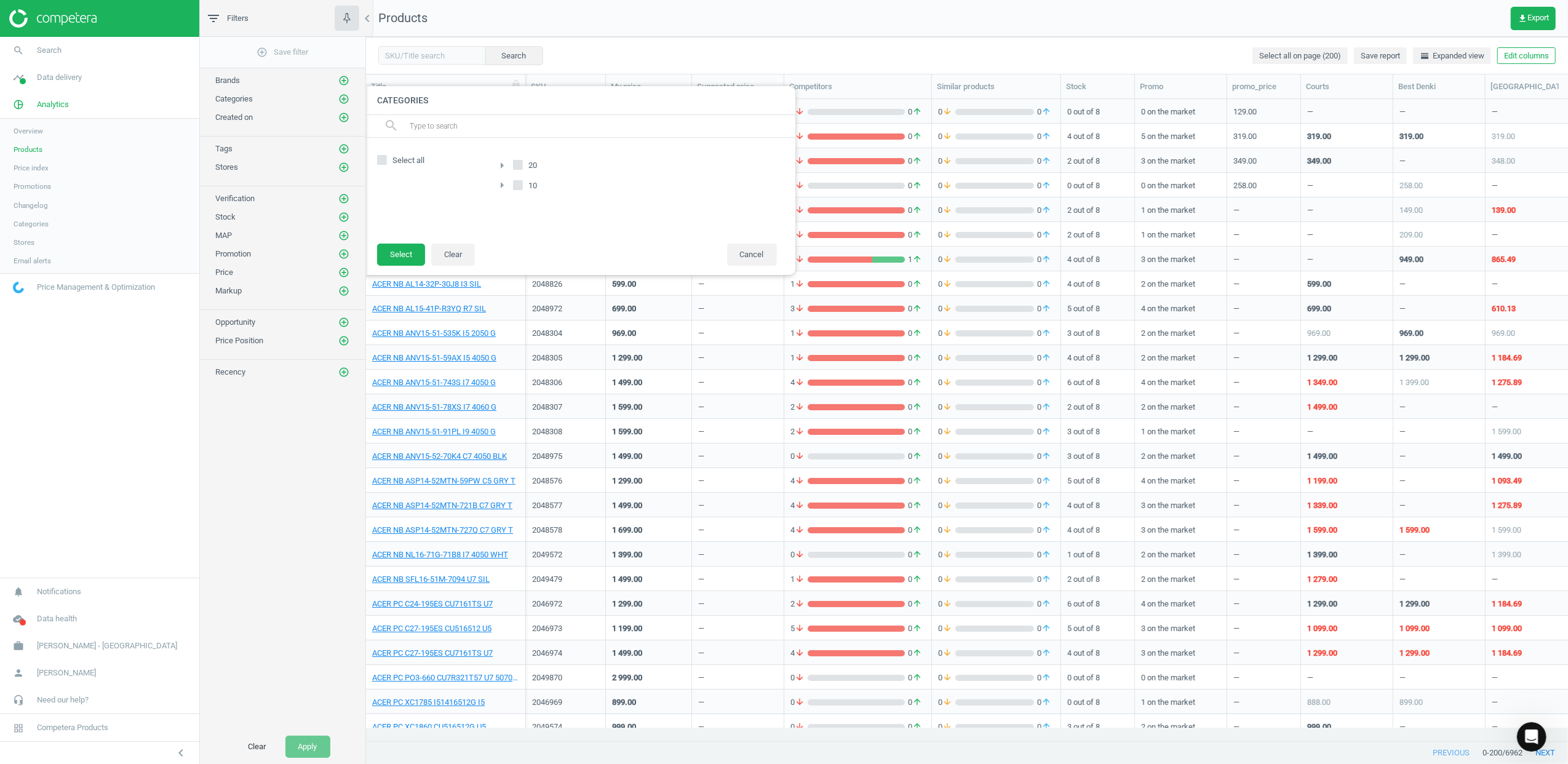
click at [409, 156] on span "Select all" at bounding box center [409, 160] width 37 height 11
click at [386, 156] on input "Select all" at bounding box center [382, 160] width 8 height 8
checkbox input "true"
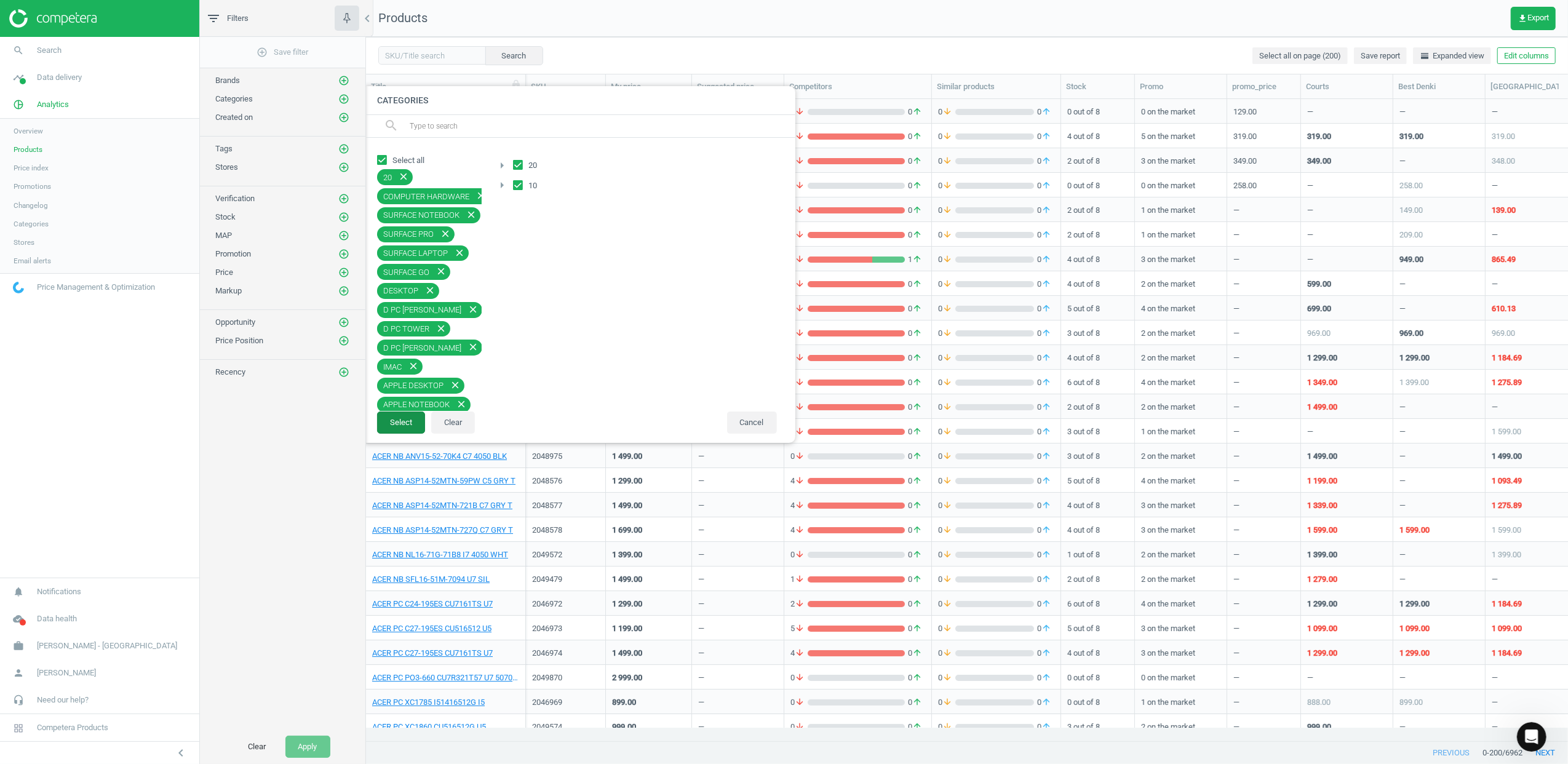
click at [395, 425] on button "Select" at bounding box center [401, 422] width 48 height 22
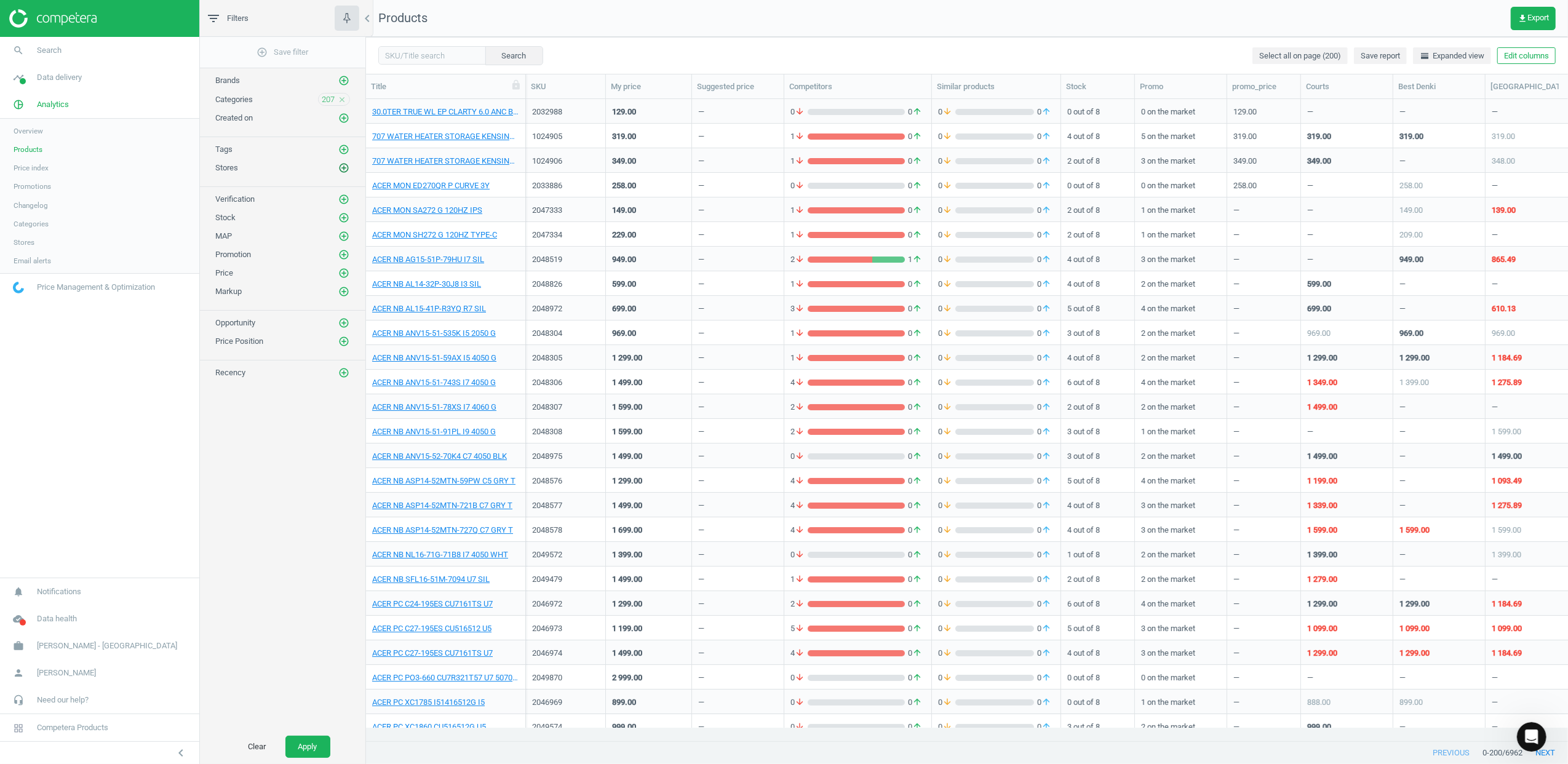
click at [345, 173] on icon "add_circle_outline" at bounding box center [344, 168] width 11 height 11
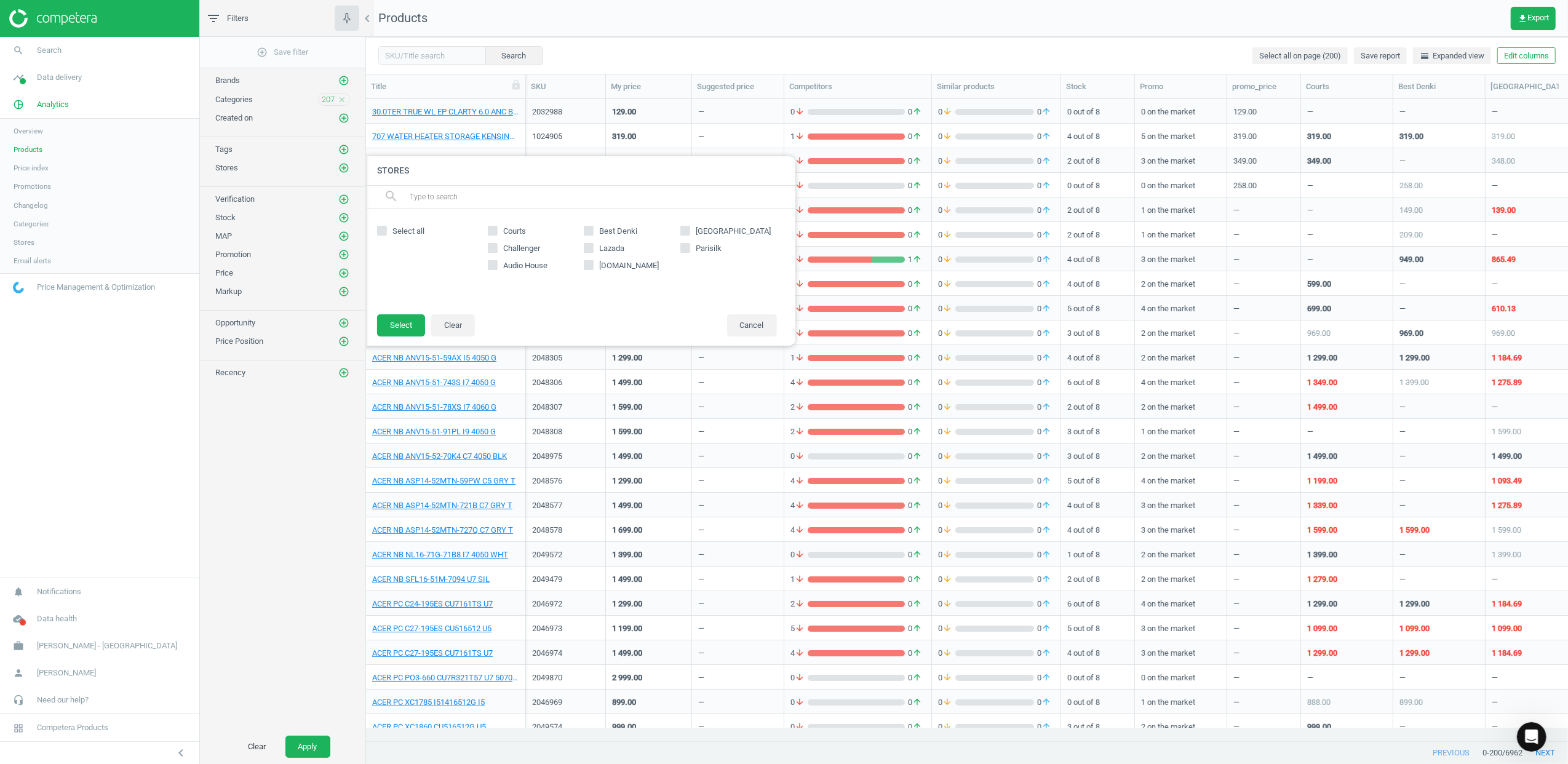
click at [396, 227] on span "Select all" at bounding box center [409, 231] width 37 height 11
click at [386, 227] on input "Select all" at bounding box center [382, 230] width 8 height 8
checkbox input "true"
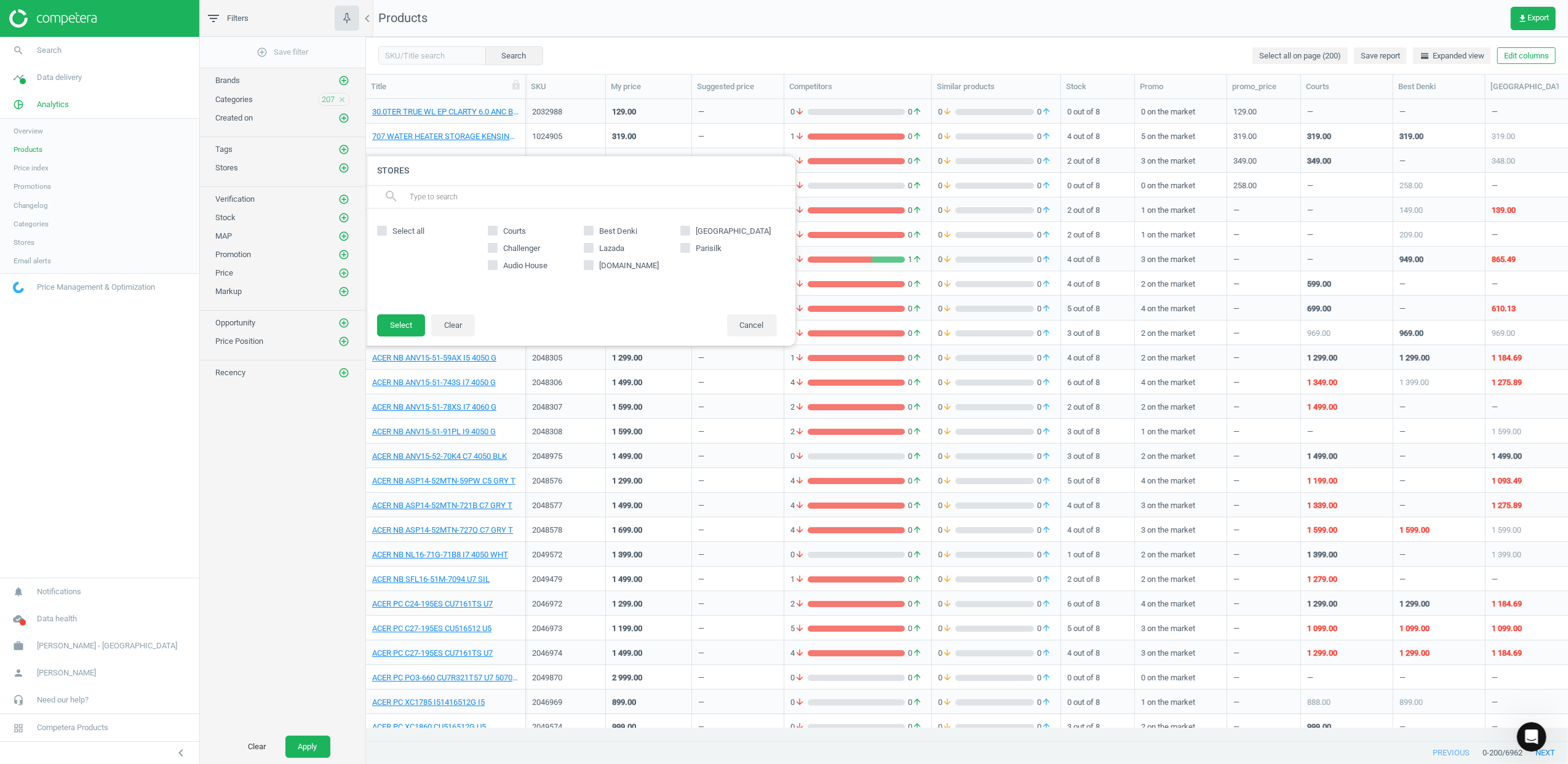
checkbox input "true"
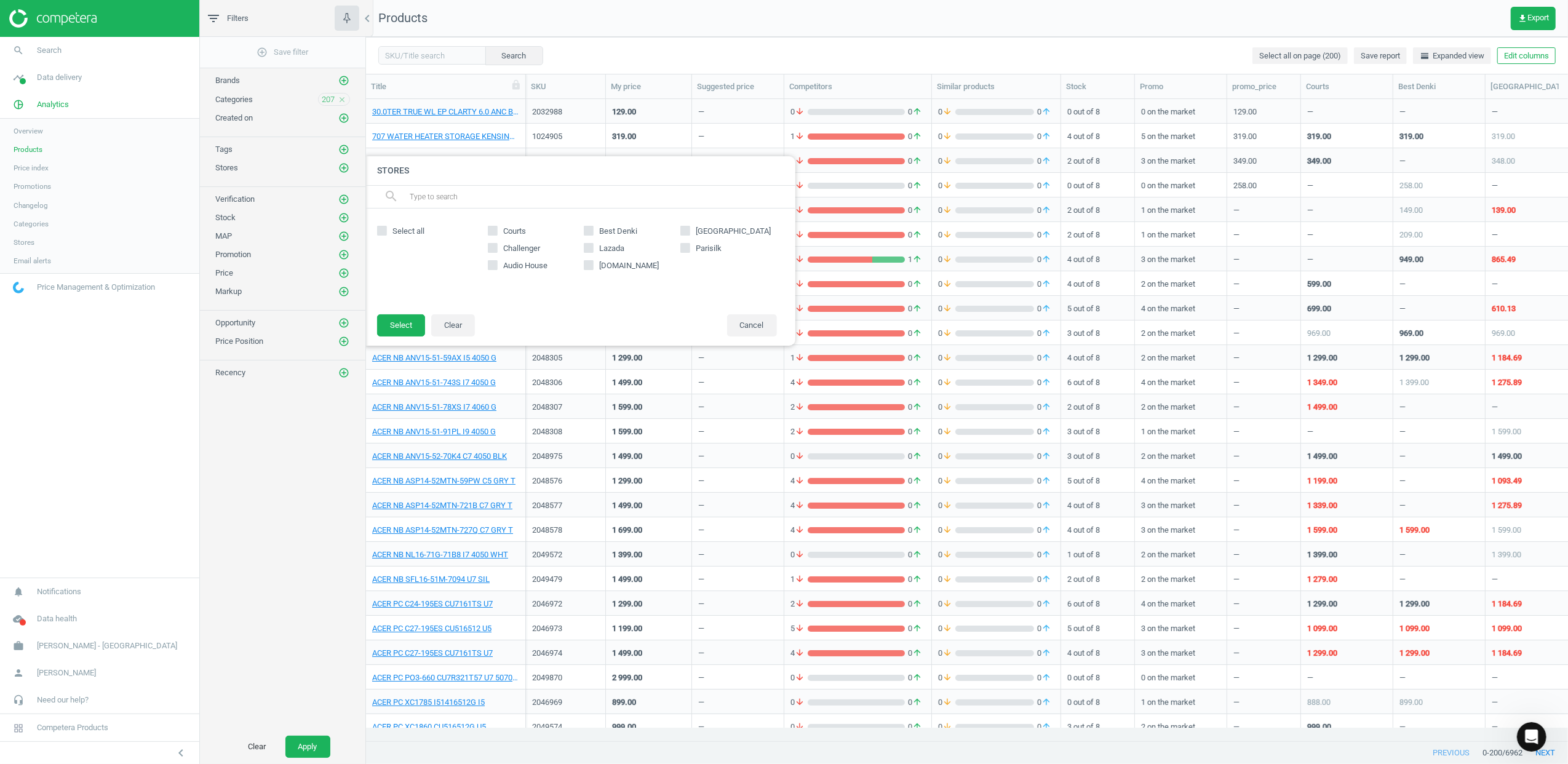
checkbox input "true"
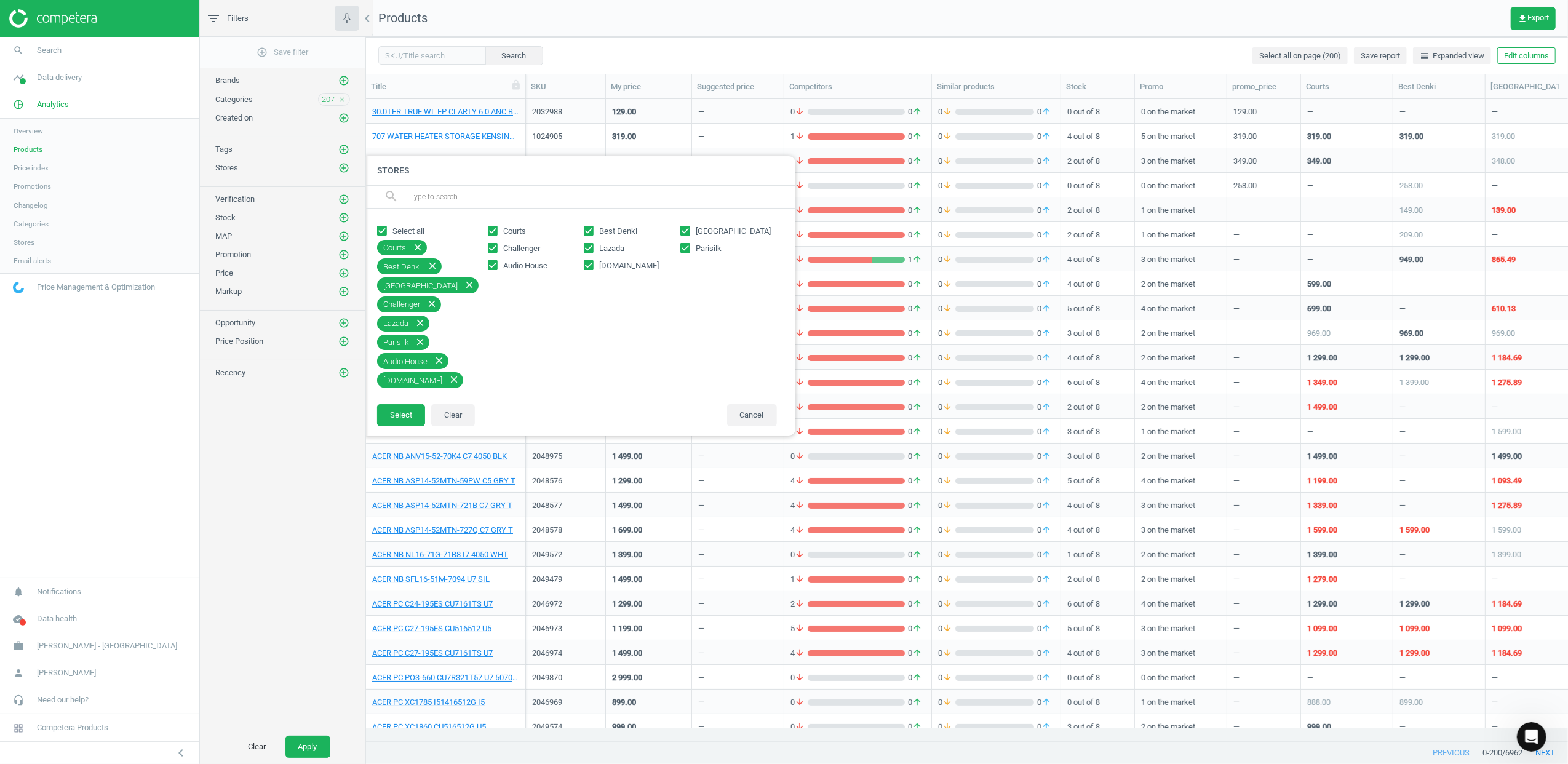
click at [611, 246] on span "Lazada" at bounding box center [612, 249] width 30 height 11
click at [593, 246] on input "Lazada" at bounding box center [589, 247] width 8 height 8
checkbox input "false"
click at [611, 262] on span "amazon.sg" at bounding box center [629, 266] width 64 height 11
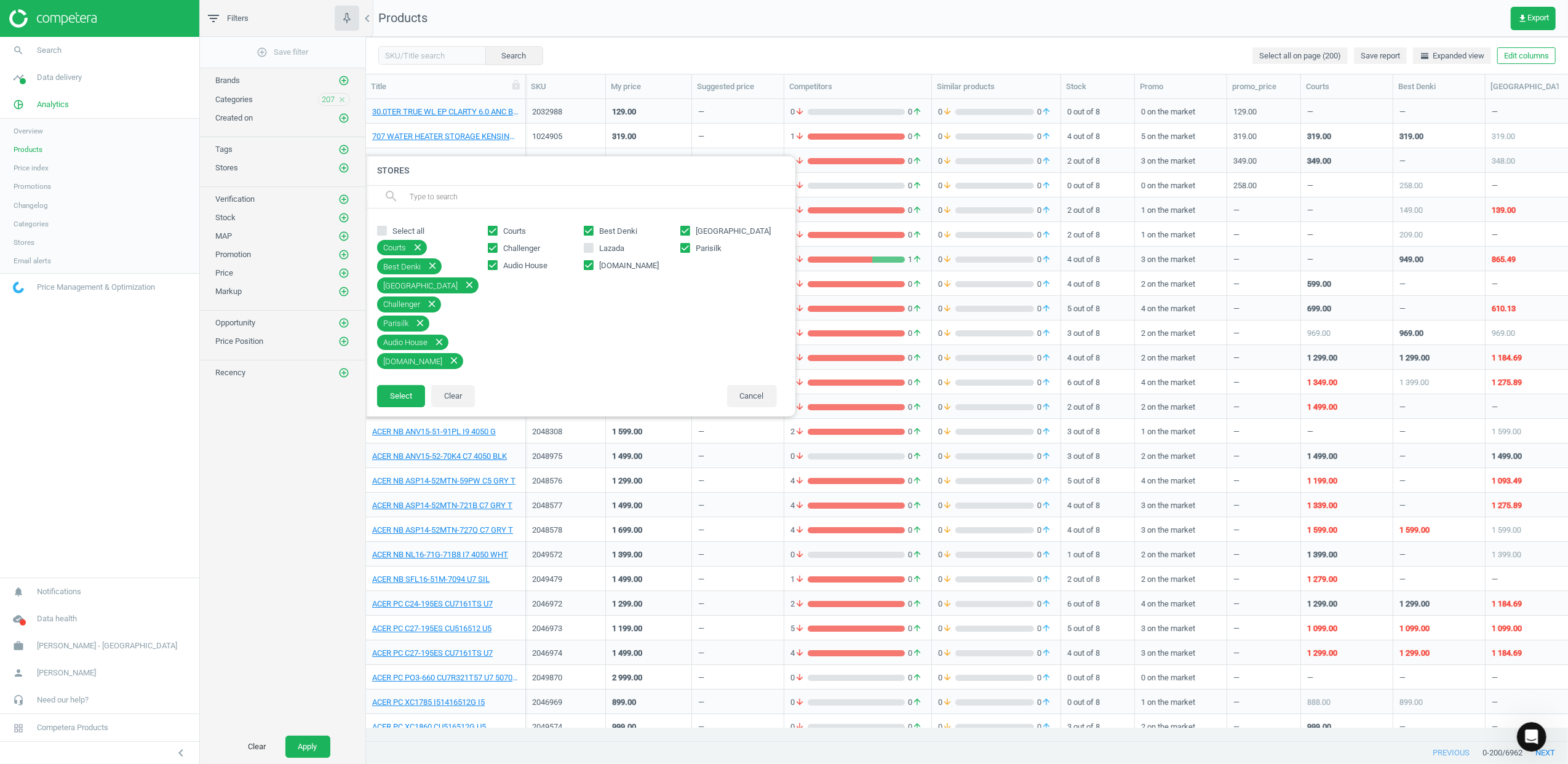
click at [593, 262] on input "amazon.sg" at bounding box center [589, 265] width 8 height 8
checkbox input "false"
click at [400, 374] on button "Select" at bounding box center [401, 376] width 48 height 22
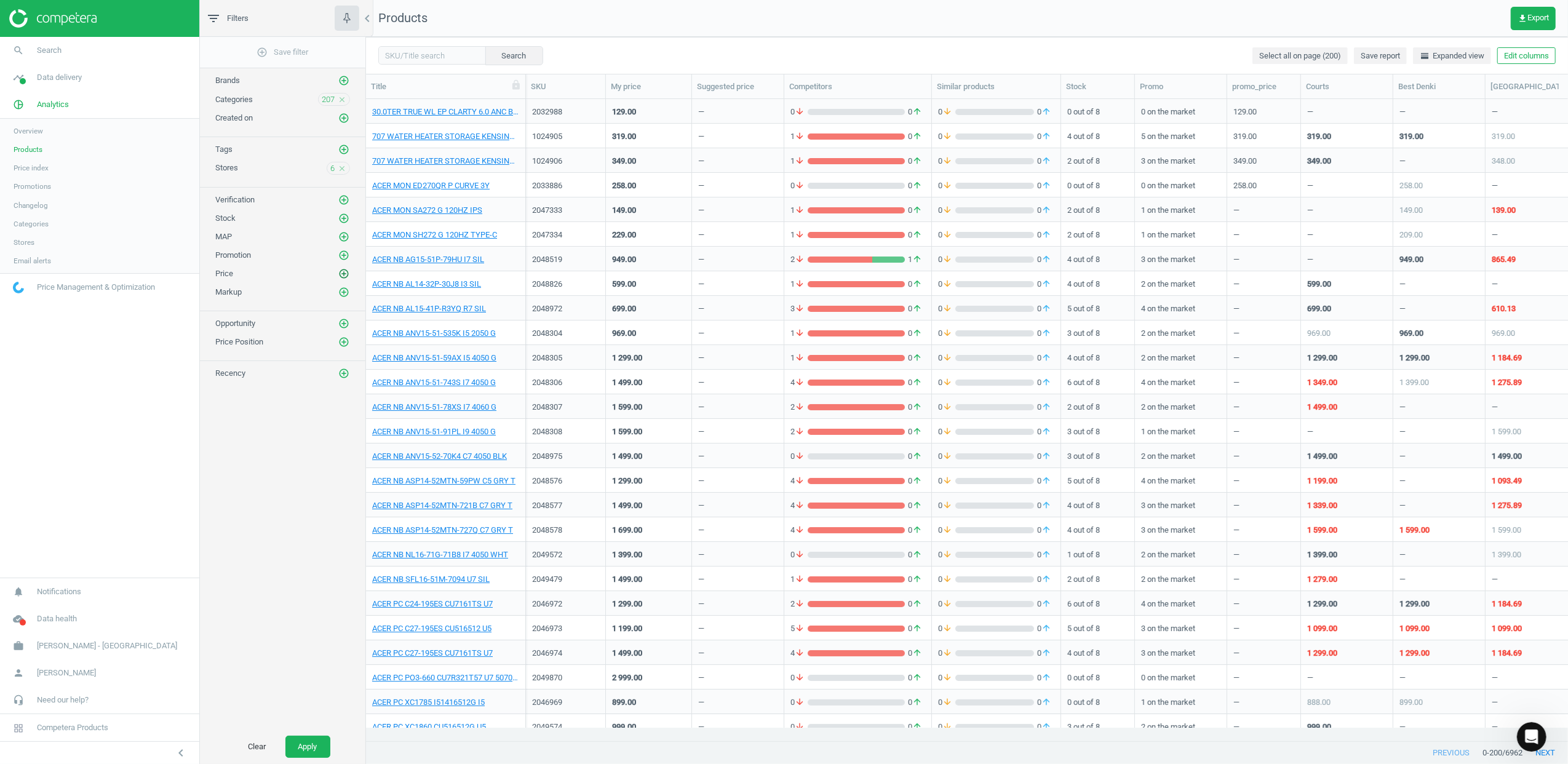
click at [342, 280] on icon "add_circle_outline" at bounding box center [344, 274] width 11 height 11
click at [342, 347] on icon "add_circle_outline" at bounding box center [344, 343] width 11 height 11
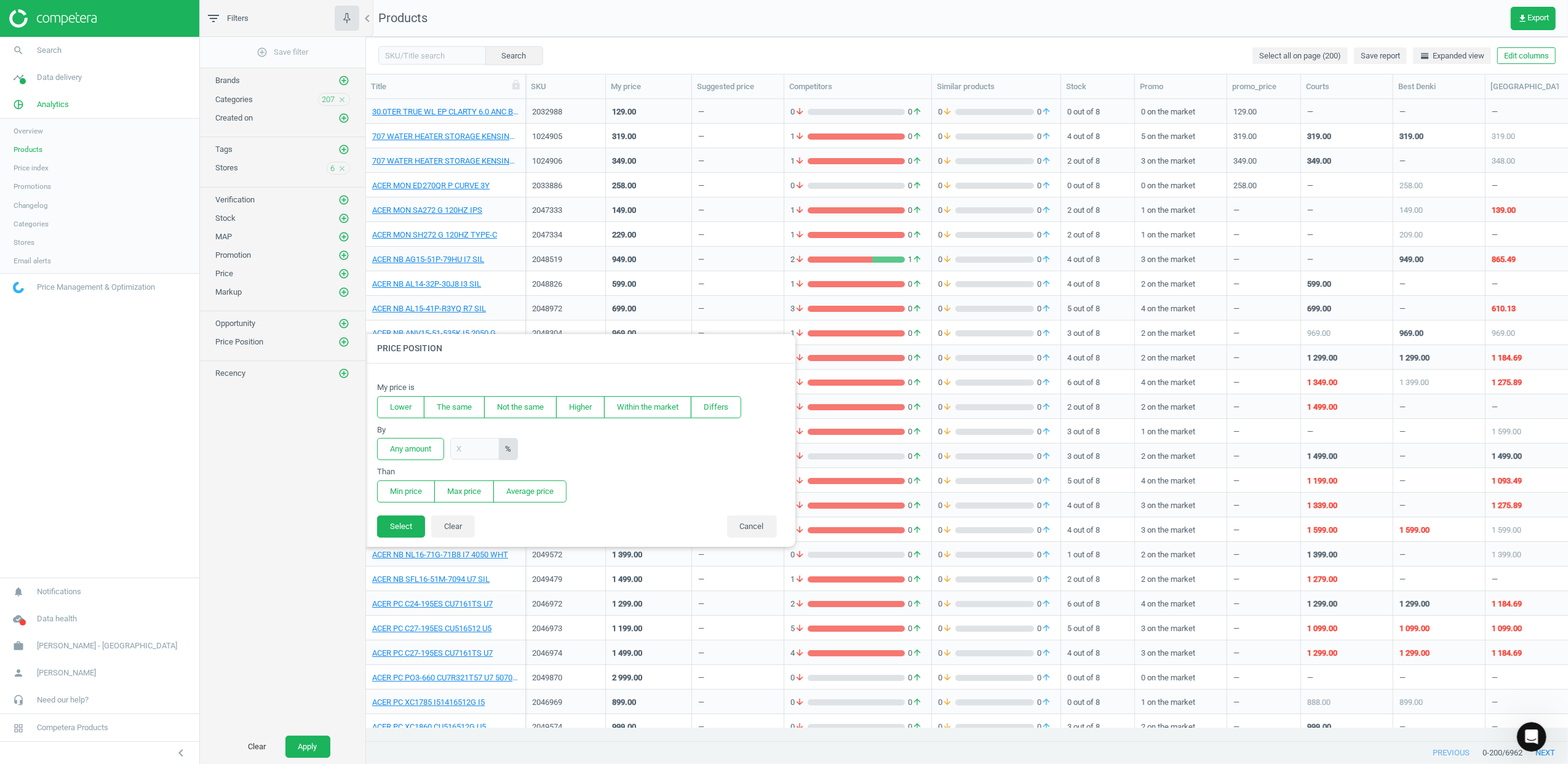
click at [404, 409] on button "Lower" at bounding box center [400, 407] width 48 height 22
click at [419, 451] on button "Any amount" at bounding box center [410, 449] width 67 height 22
click at [404, 469] on button "Min price" at bounding box center [406, 491] width 58 height 22
click at [394, 469] on button "Select" at bounding box center [401, 526] width 48 height 22
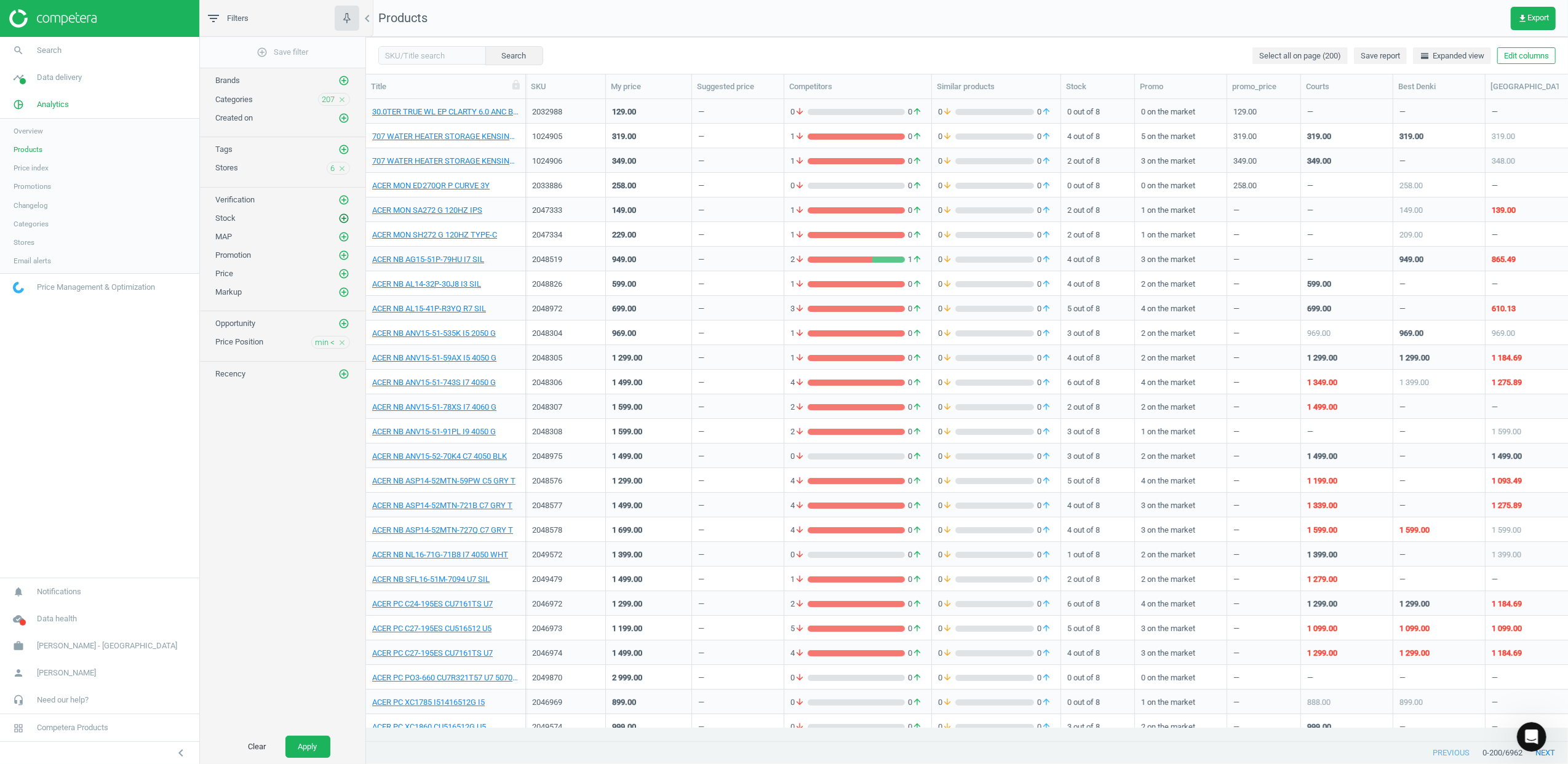
click at [341, 220] on icon "add_circle_outline" at bounding box center [344, 218] width 11 height 11
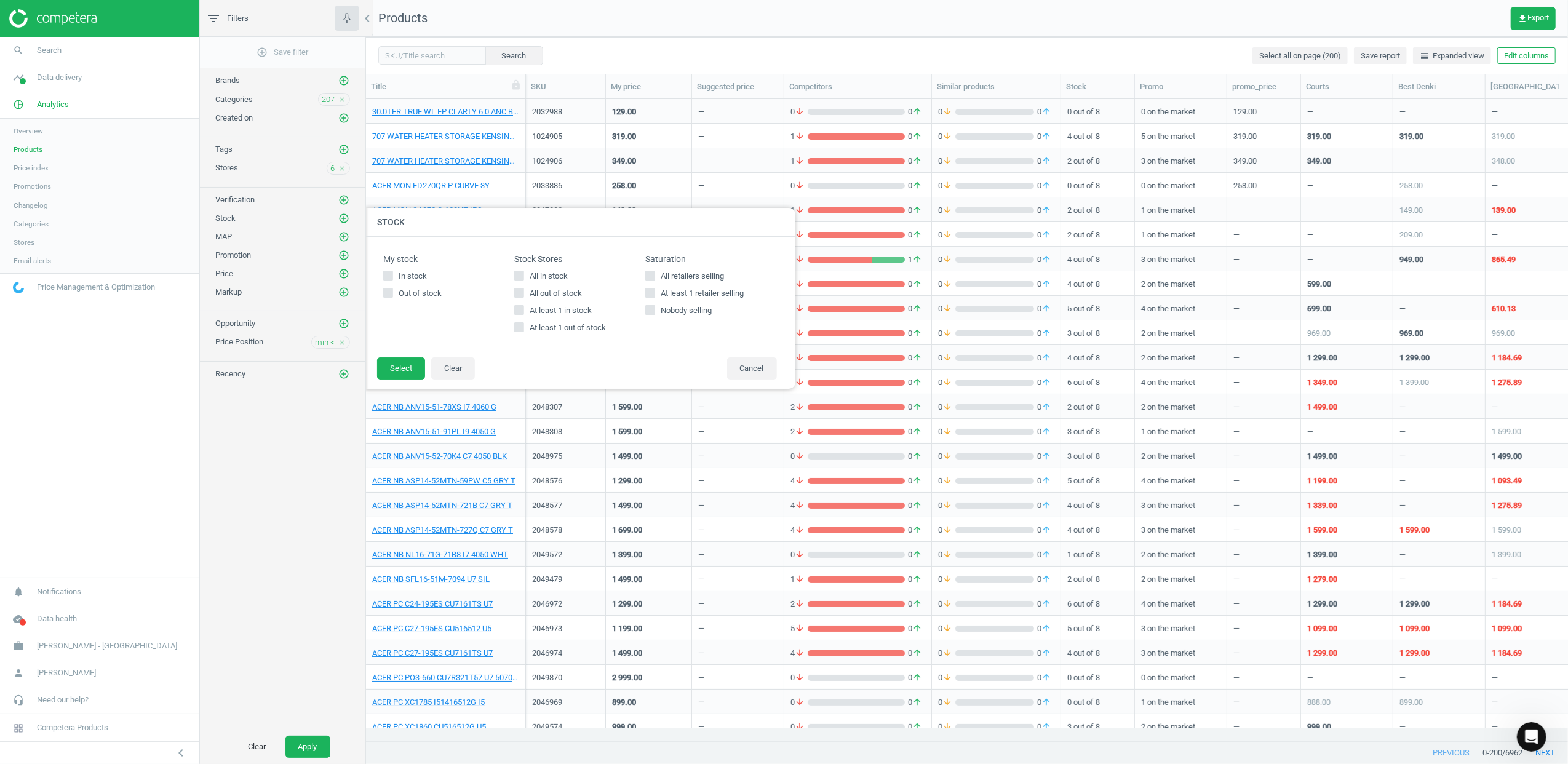
click at [547, 310] on span "At least 1 in stock" at bounding box center [560, 311] width 67 height 11
click at [523, 310] on input "At least 1 in stock" at bounding box center [519, 310] width 8 height 8
checkbox input "true"
click at [394, 369] on button "Select" at bounding box center [401, 368] width 48 height 22
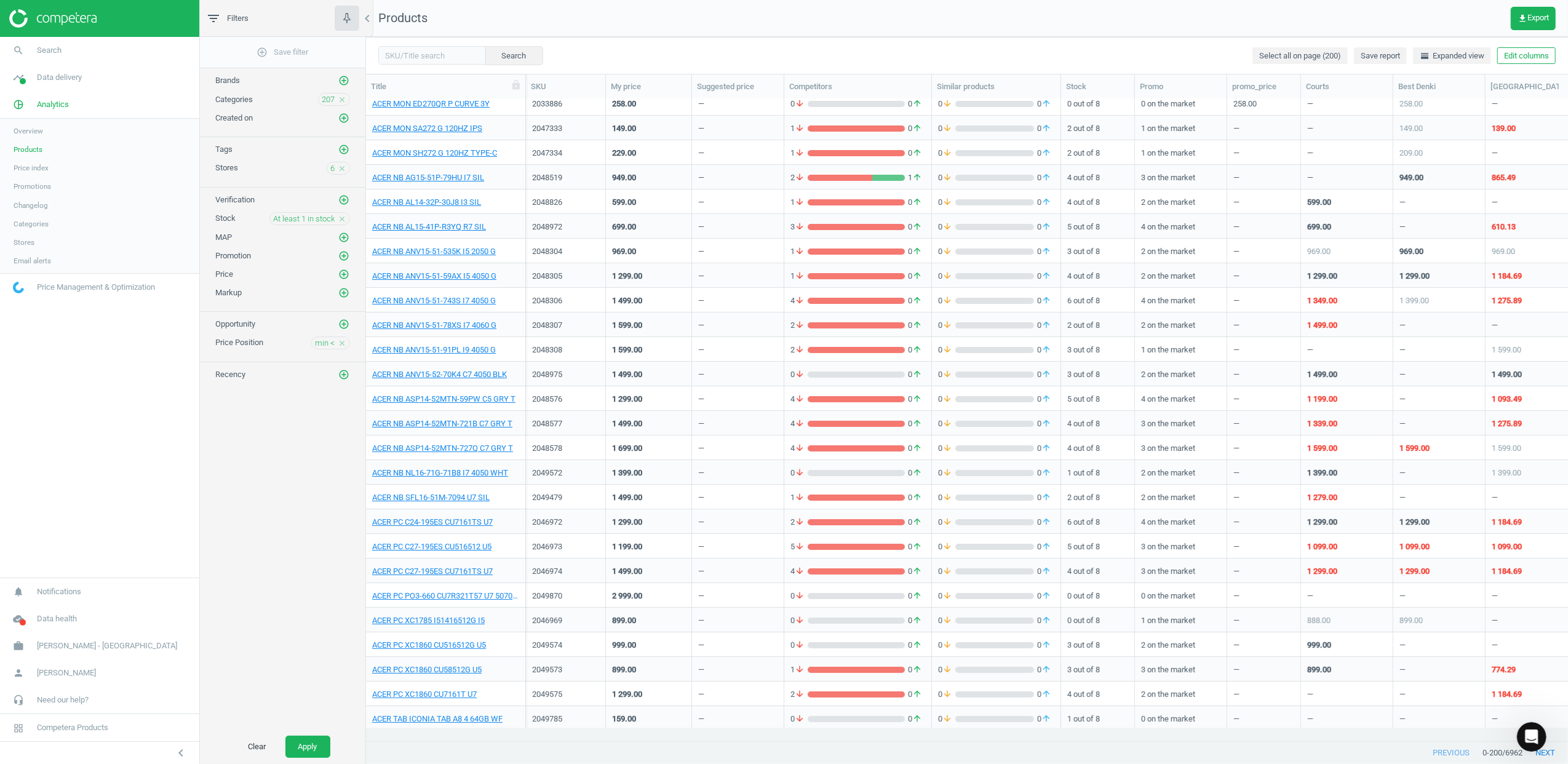
scroll to position [0, 0]
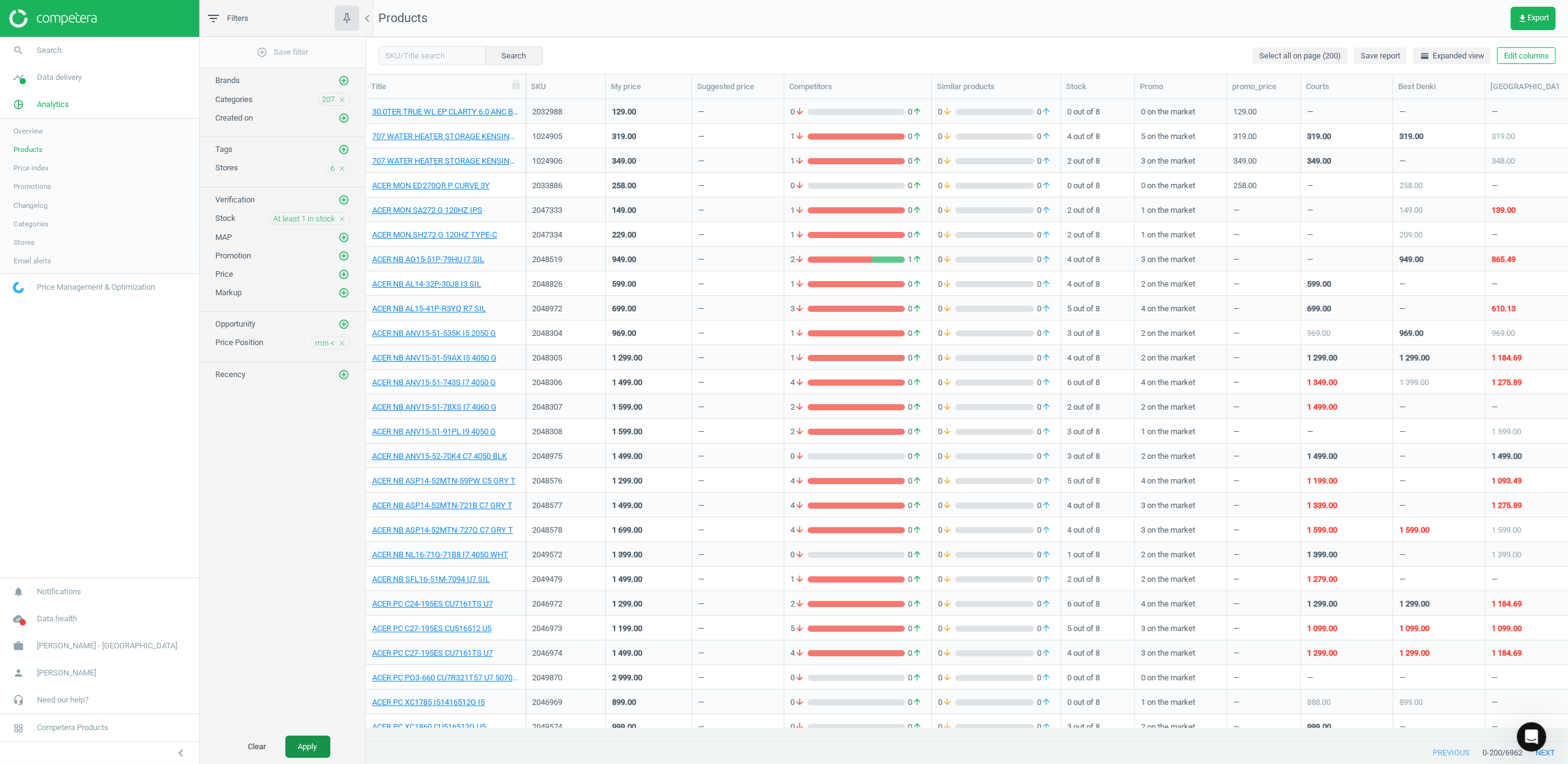
click at [305, 469] on button "Apply" at bounding box center [308, 746] width 45 height 22
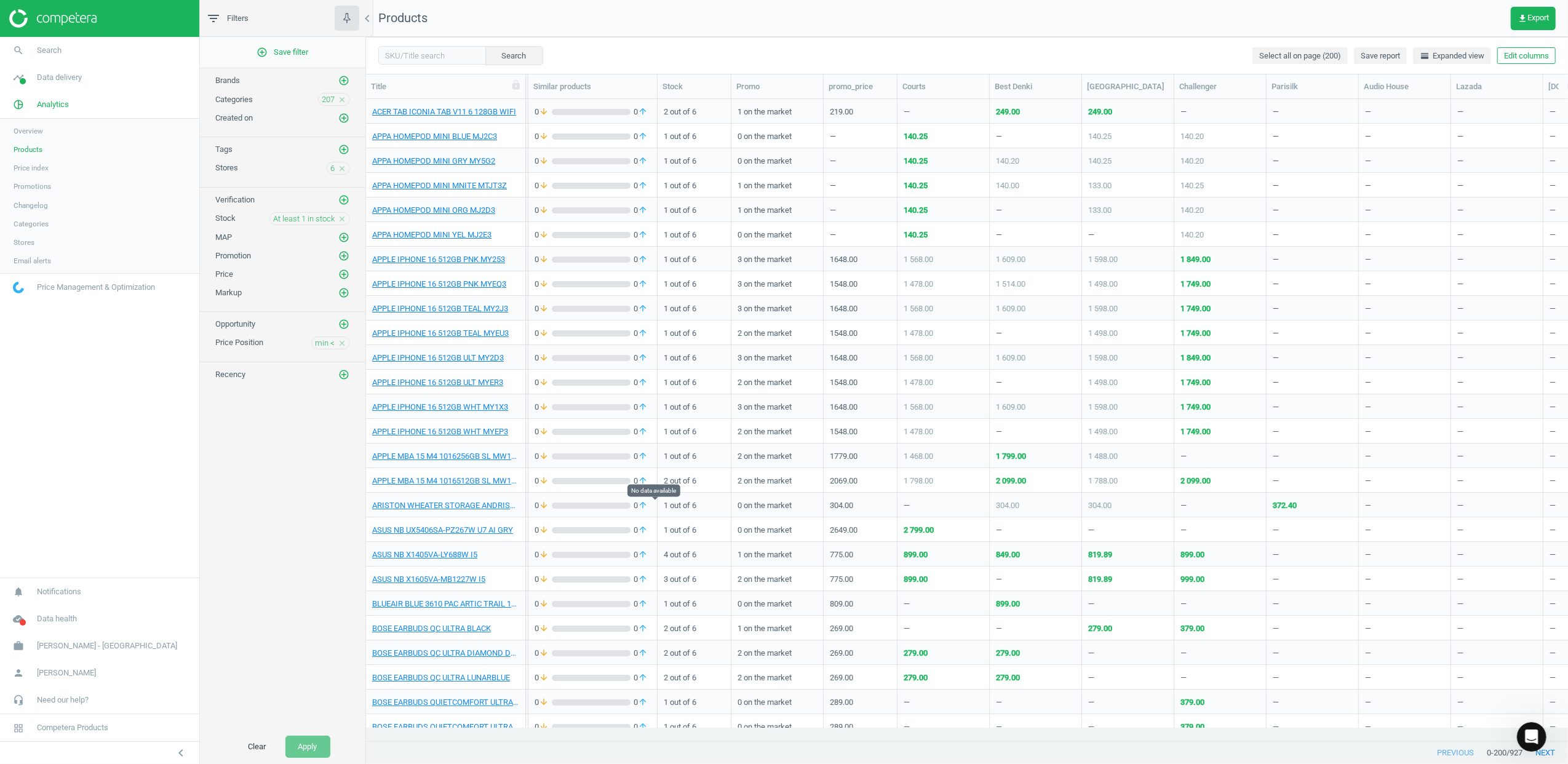
scroll to position [0, 404]
click at [79, 56] on link "search Search" at bounding box center [99, 51] width 199 height 27
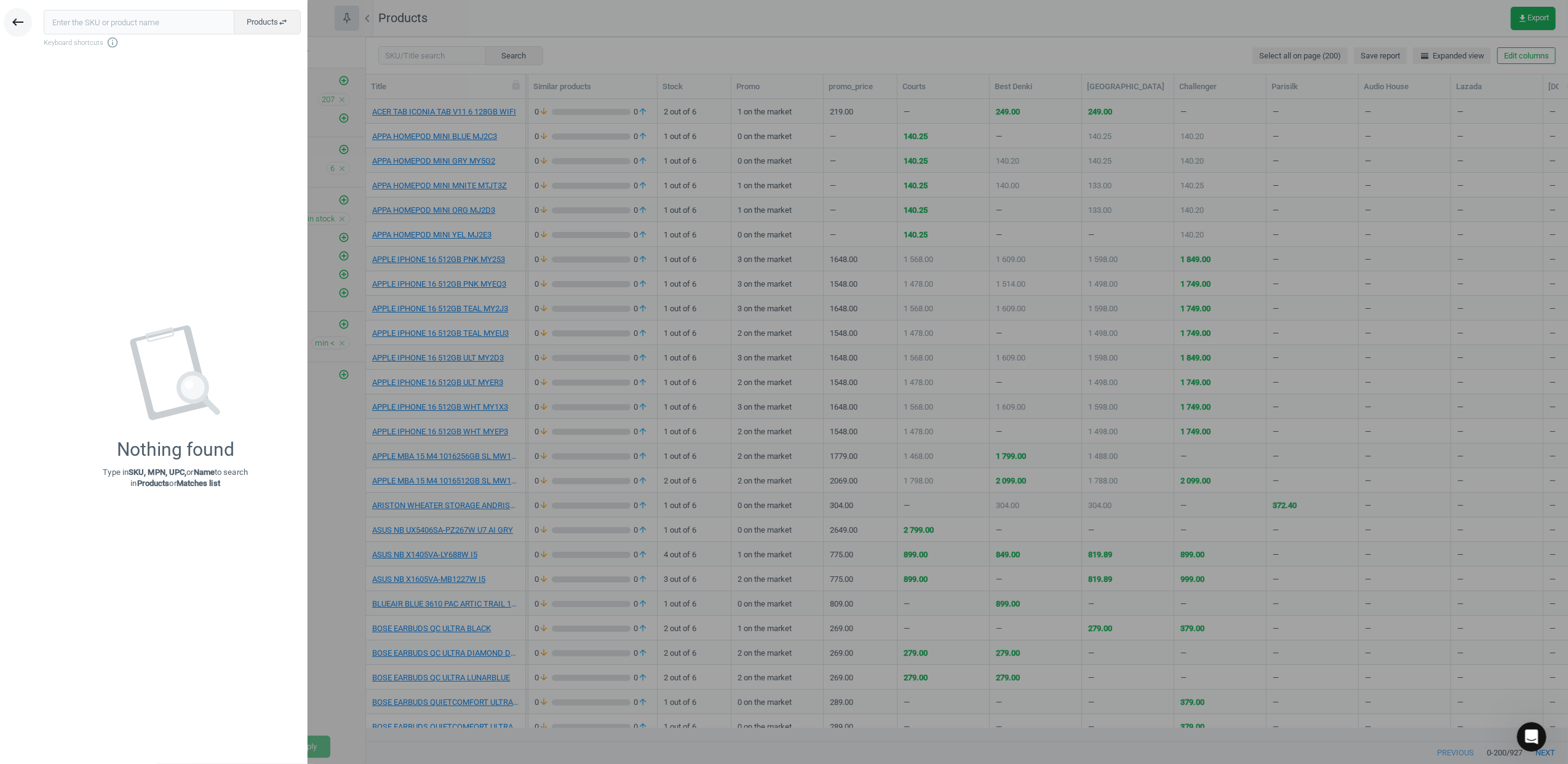
click at [18, 25] on icon "keyboard_backspace" at bounding box center [18, 22] width 15 height 15
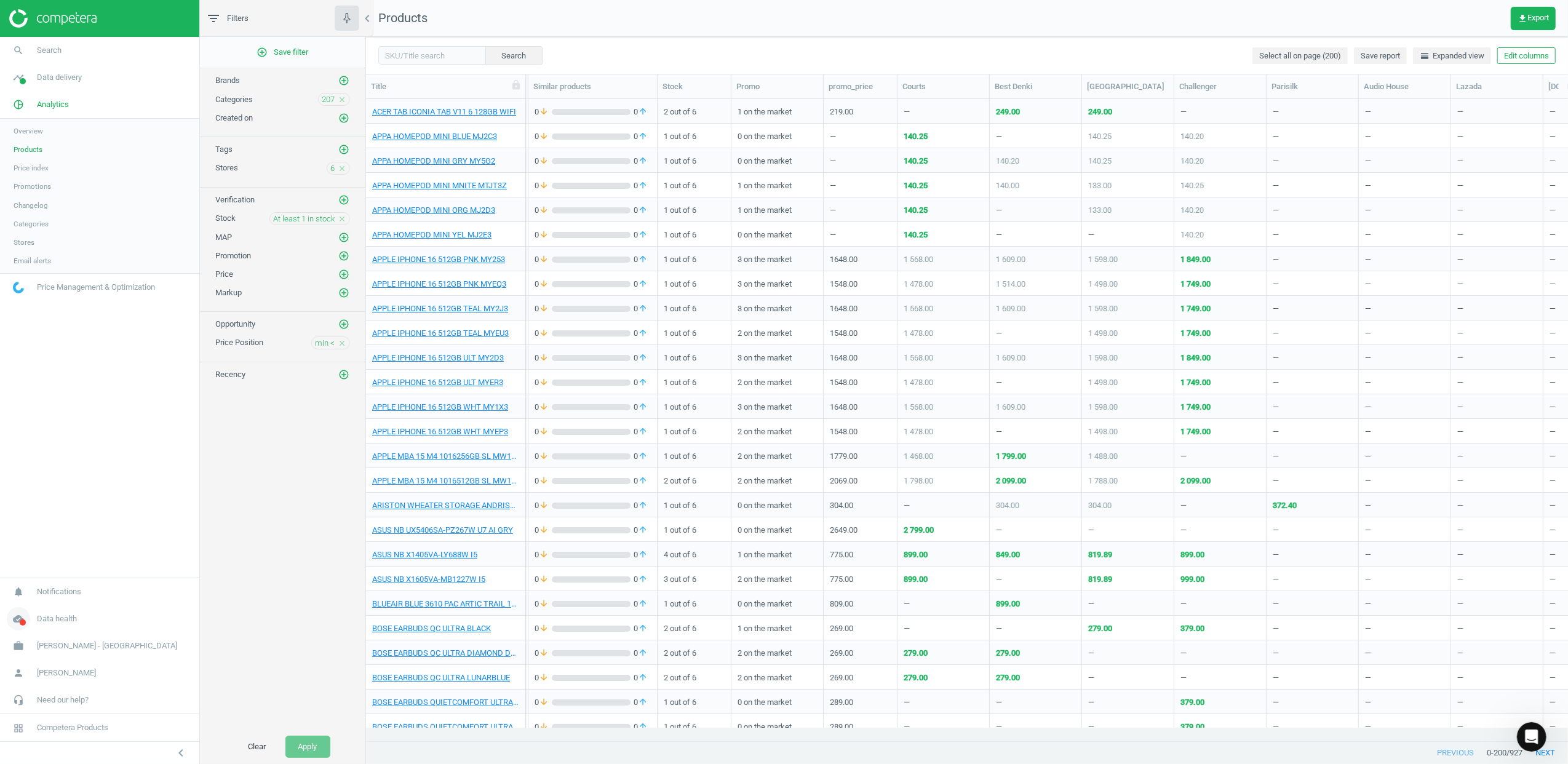
click at [22, 469] on icon "cloud_done" at bounding box center [18, 618] width 23 height 23
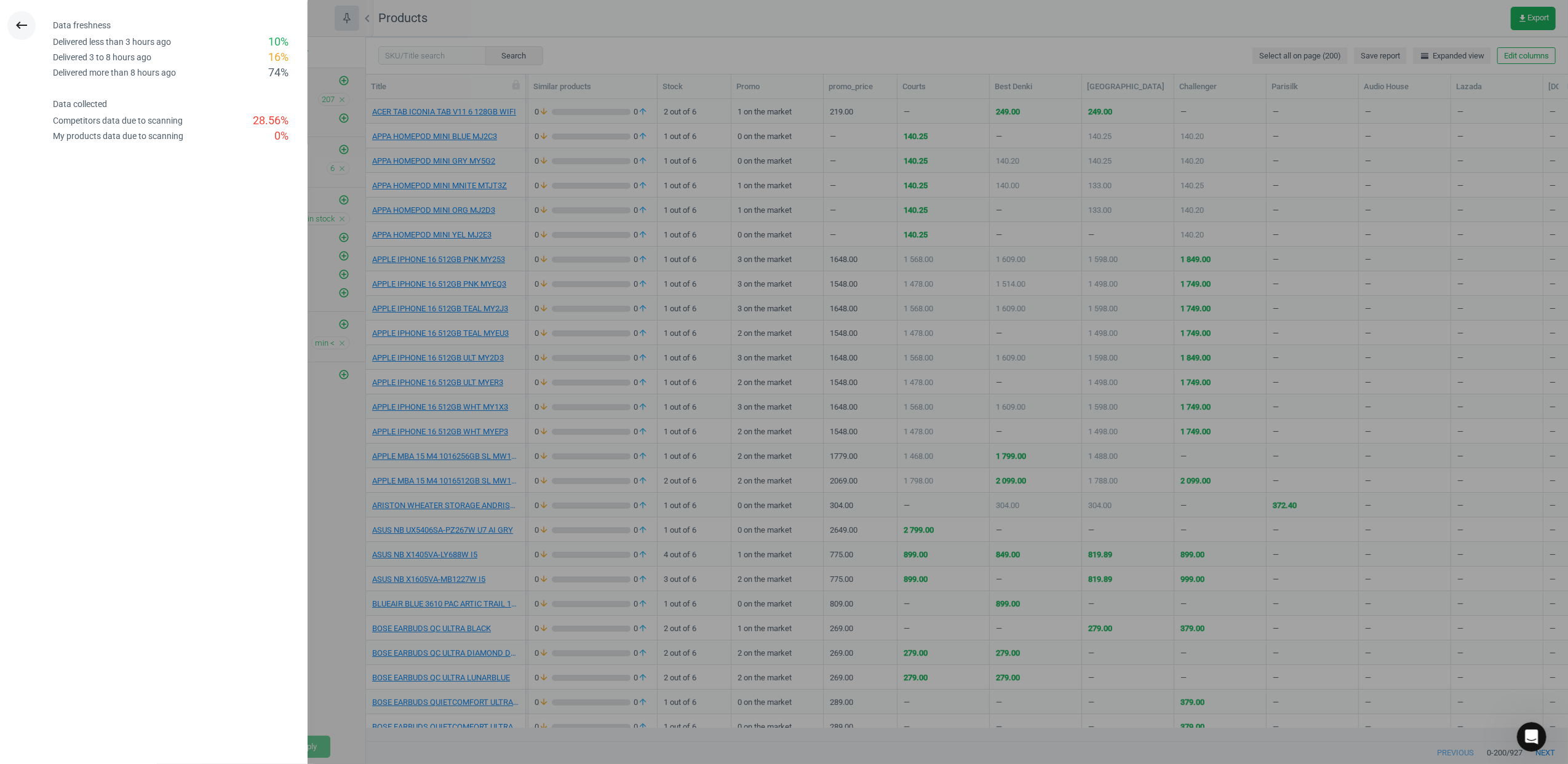
click at [25, 22] on icon "keyboard_backspace" at bounding box center [22, 25] width 15 height 15
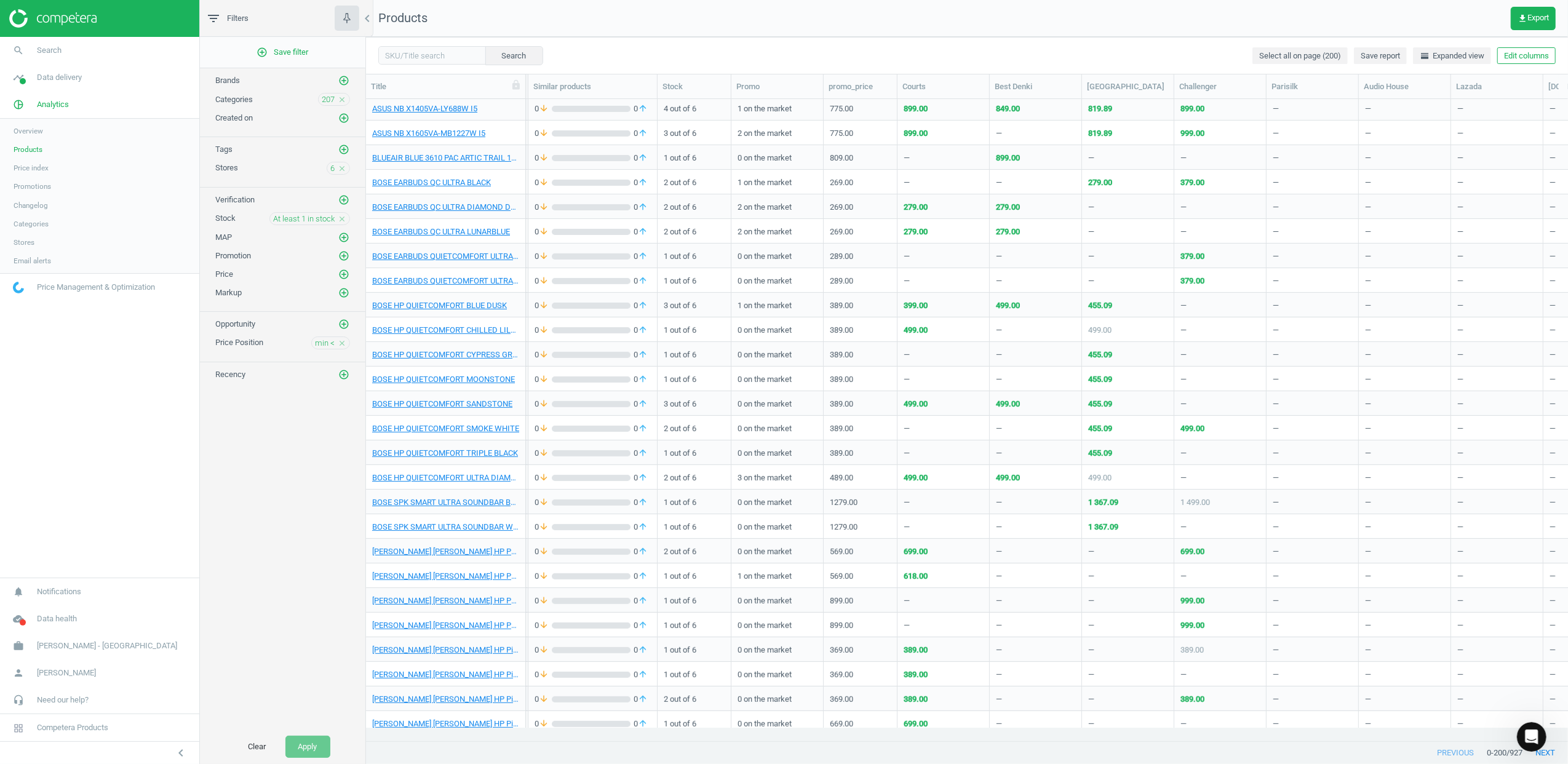
scroll to position [0, 0]
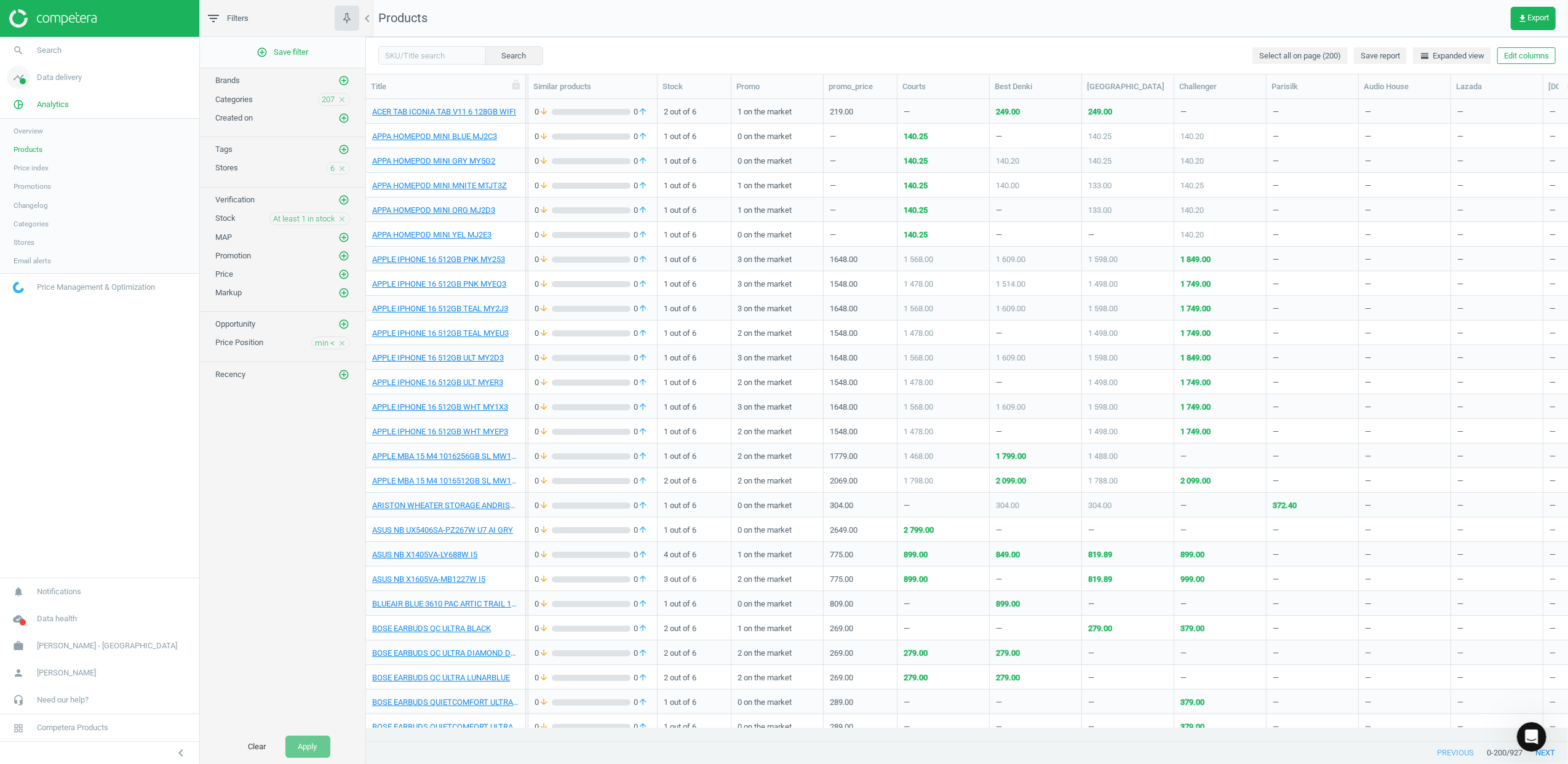
click at [64, 80] on span "Data delivery" at bounding box center [60, 77] width 45 height 11
drag, startPoint x: 38, startPoint y: 102, endPoint x: 43, endPoint y: 110, distance: 9.4
click at [38, 102] on span "Overview" at bounding box center [28, 104] width 30 height 10
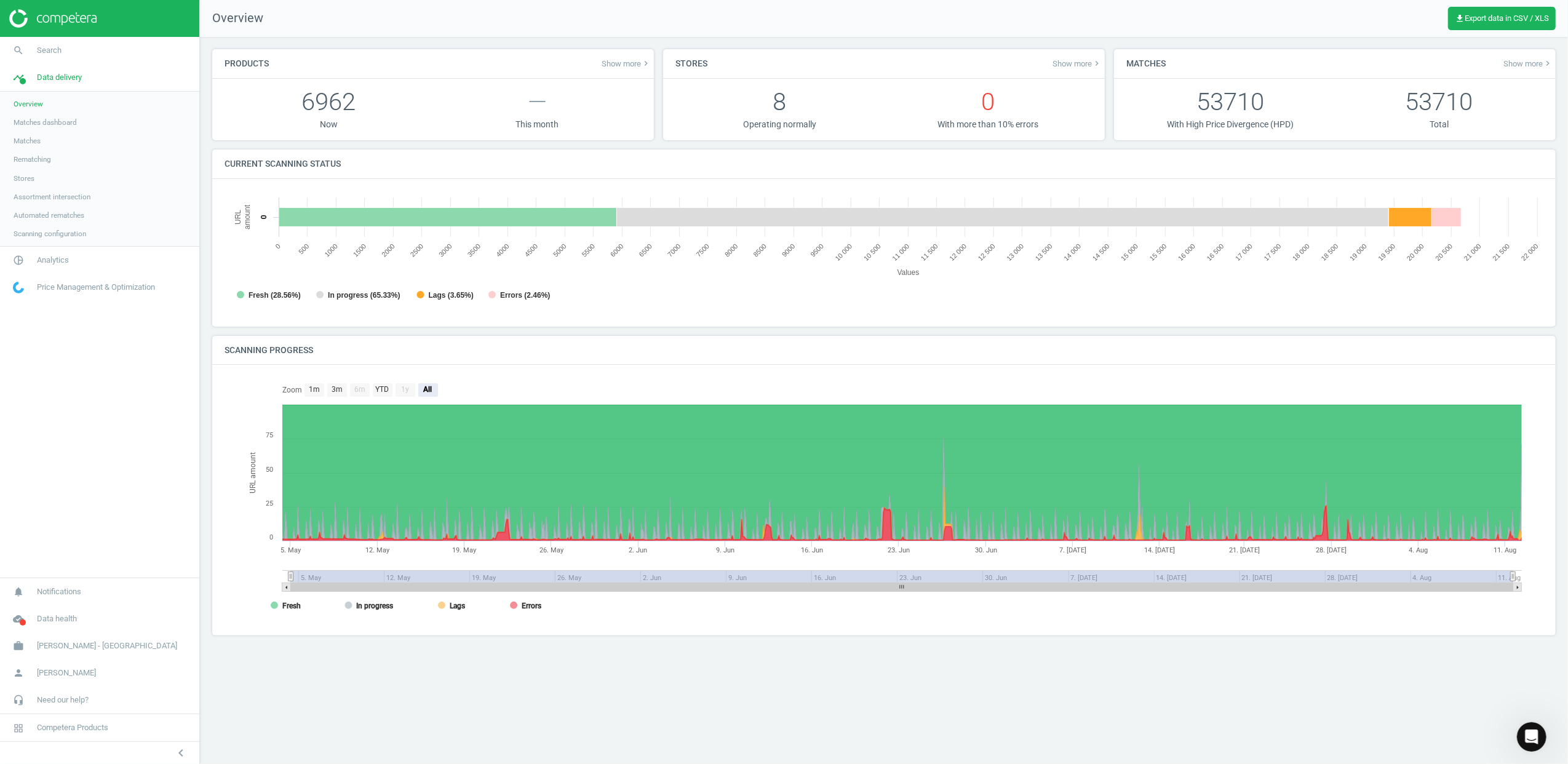
scroll to position [272, 1344]
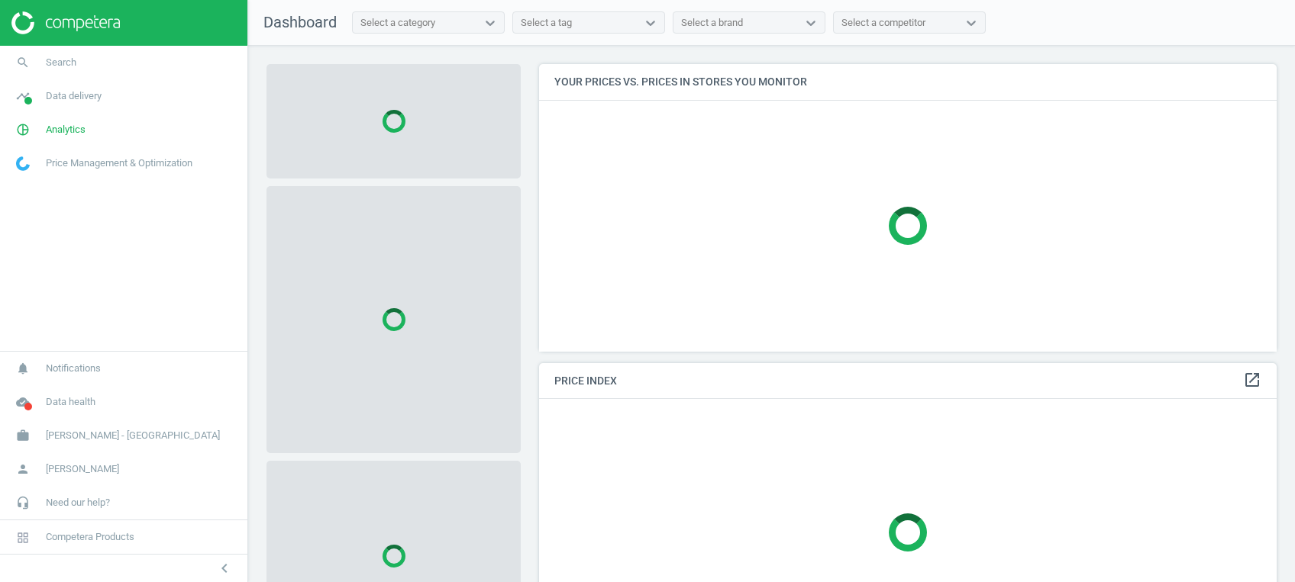
scroll to position [318, 753]
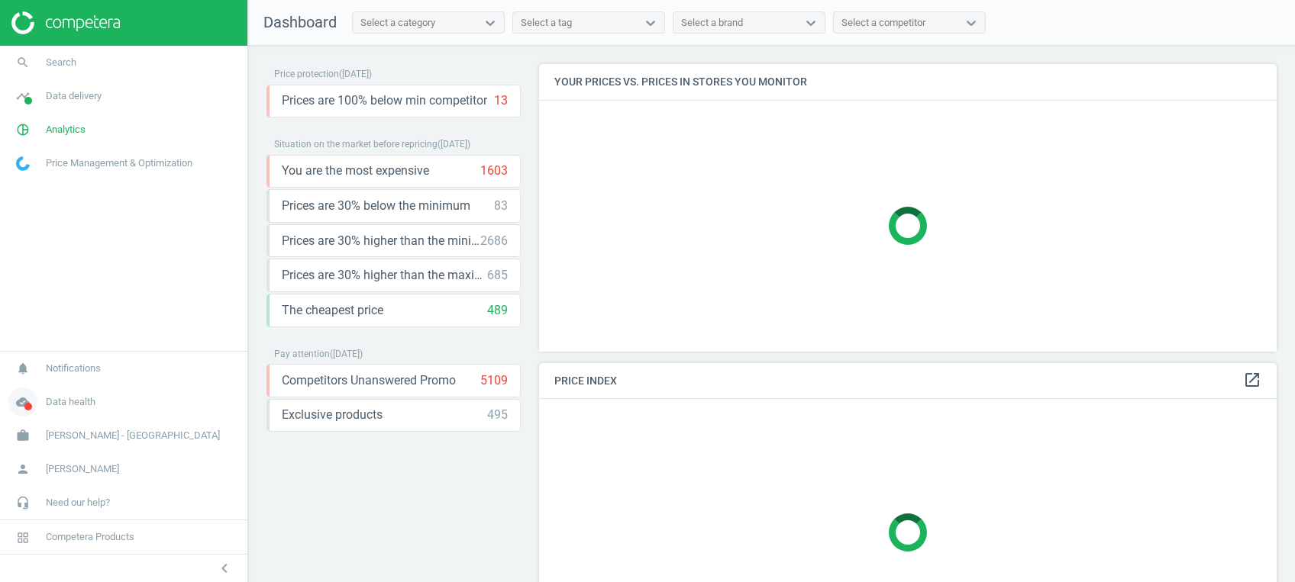
click at [19, 408] on icon "cloud_done" at bounding box center [22, 402] width 29 height 29
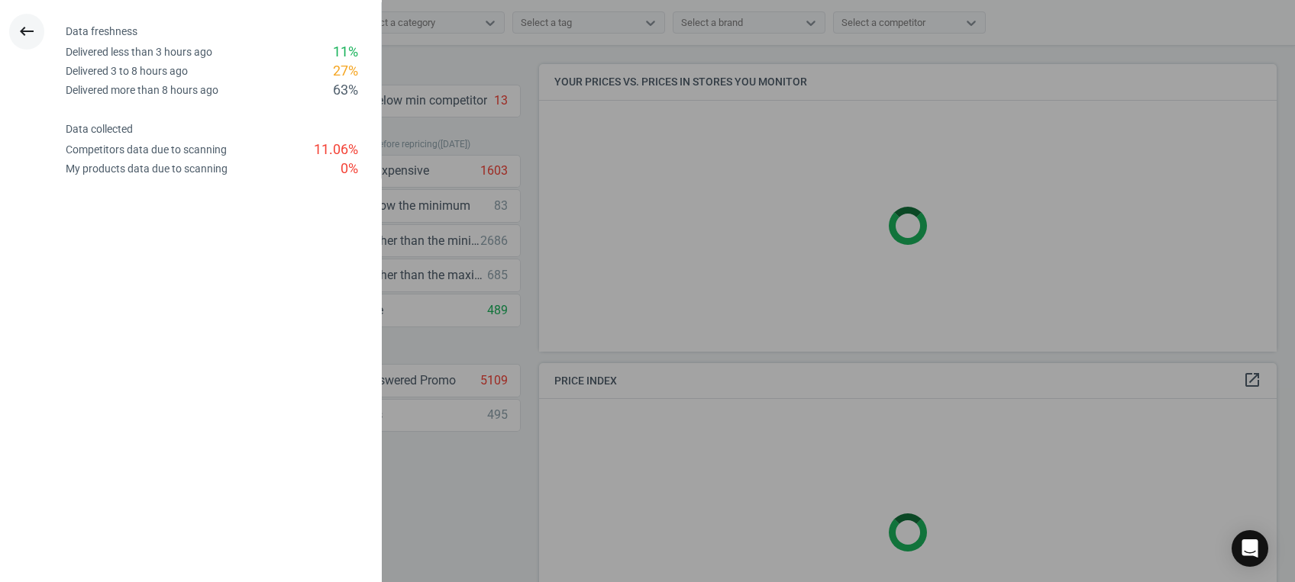
click at [24, 26] on icon "keyboard_backspace" at bounding box center [27, 31] width 18 height 18
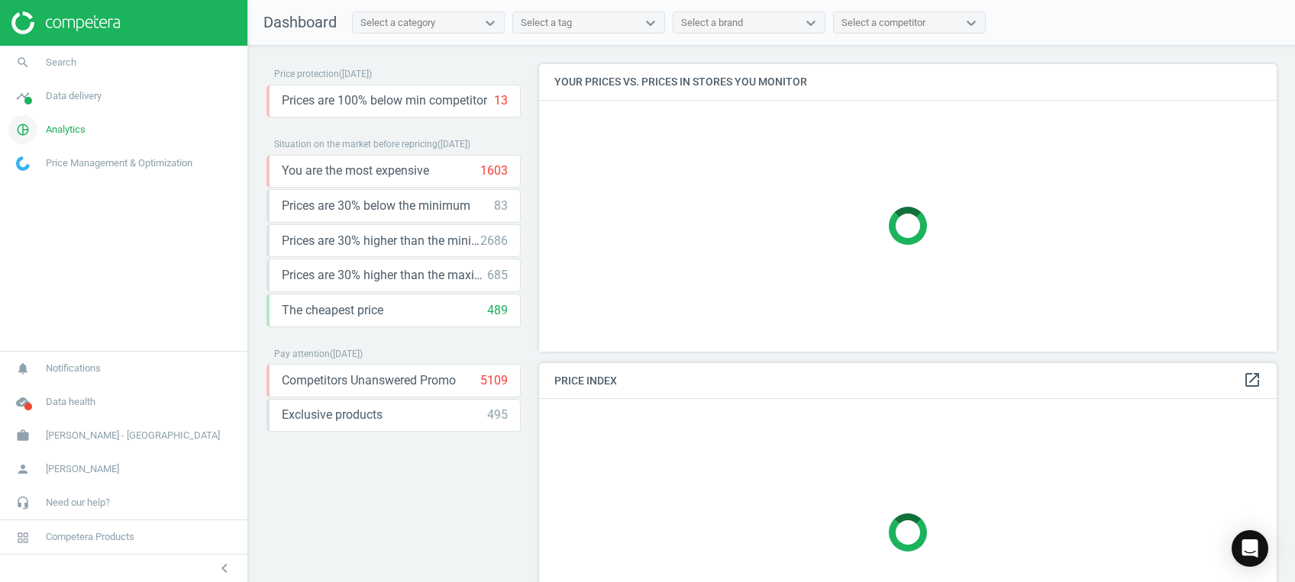
click at [69, 126] on span "Analytics" at bounding box center [66, 130] width 40 height 14
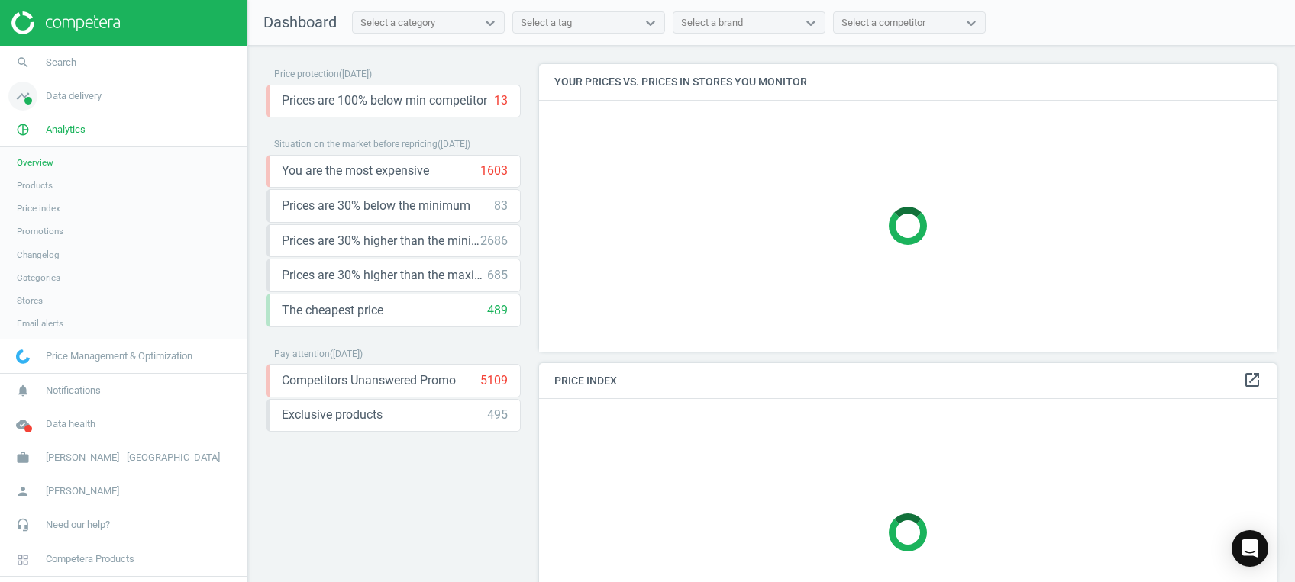
click at [43, 88] on span "timeline" at bounding box center [23, 96] width 46 height 34
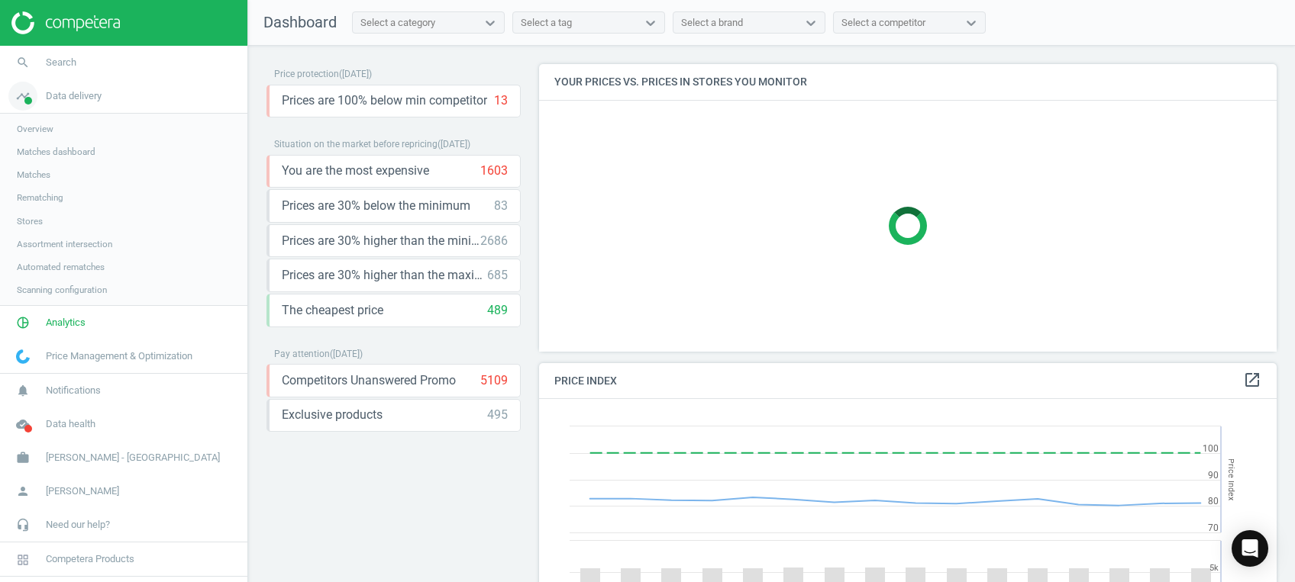
scroll to position [382, 753]
click at [31, 221] on span "Stores" at bounding box center [30, 221] width 26 height 12
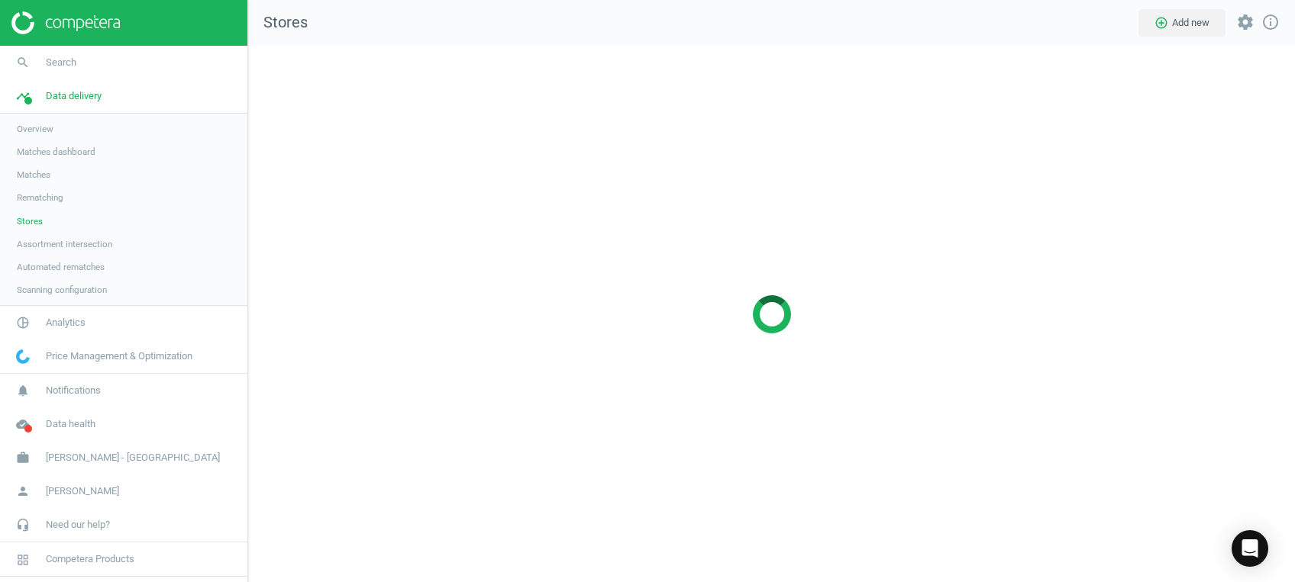
scroll to position [567, 1077]
